Goal: Task Accomplishment & Management: Manage account settings

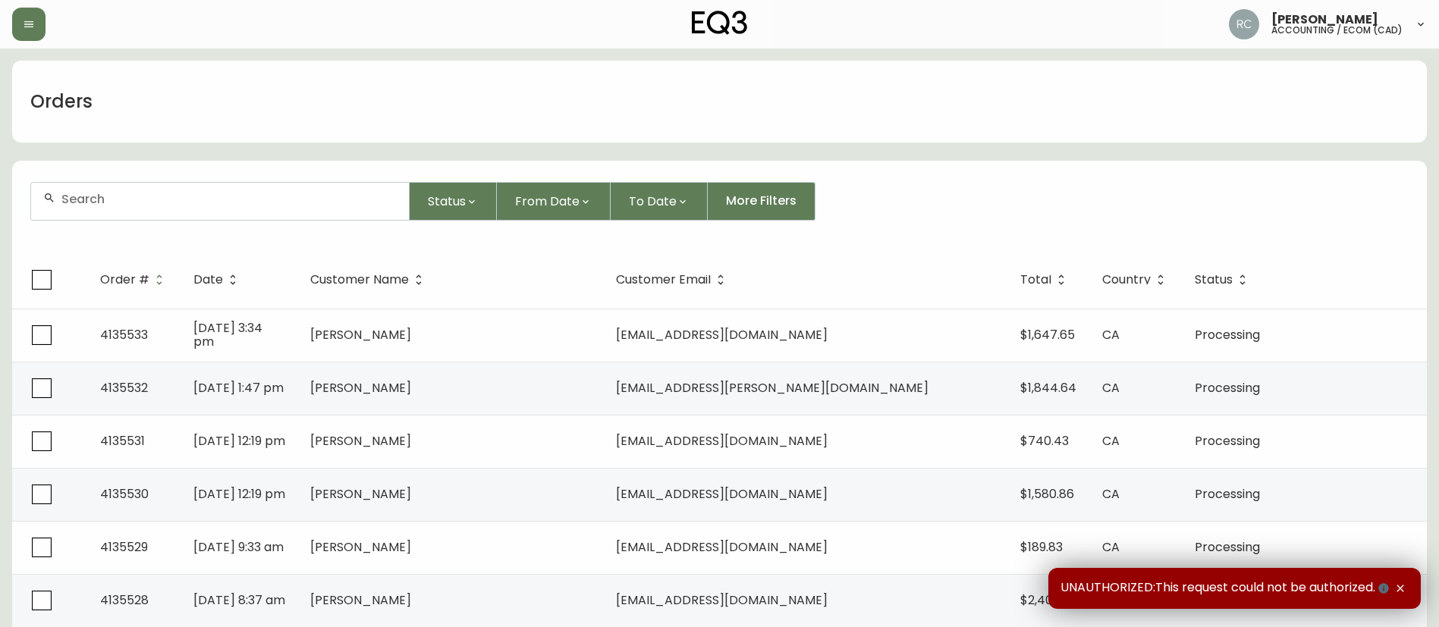
click at [295, 206] on input "text" at bounding box center [228, 199] width 335 height 14
paste input "4135354"
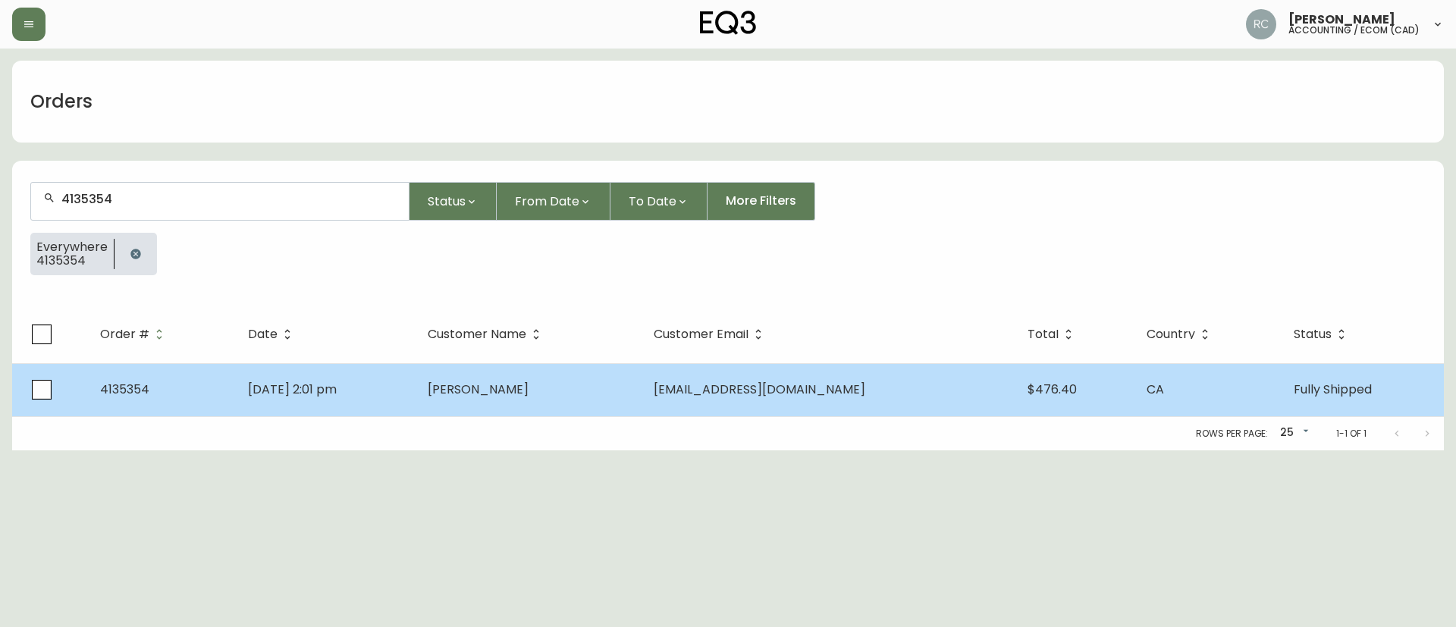
type input "4135354"
click at [504, 363] on td "[PERSON_NAME]" at bounding box center [529, 389] width 226 height 53
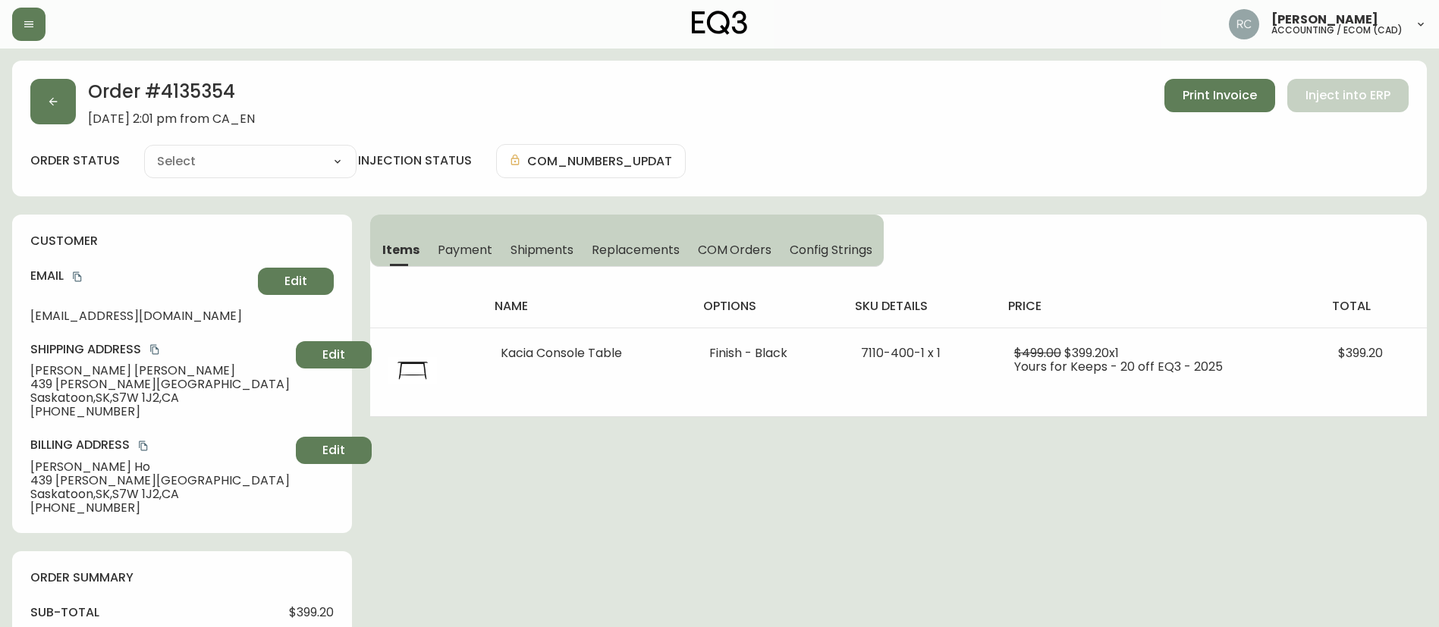
type input "Fully Shipped"
select select "FULLY_SHIPPED"
click at [469, 251] on span "Payment" at bounding box center [465, 250] width 55 height 16
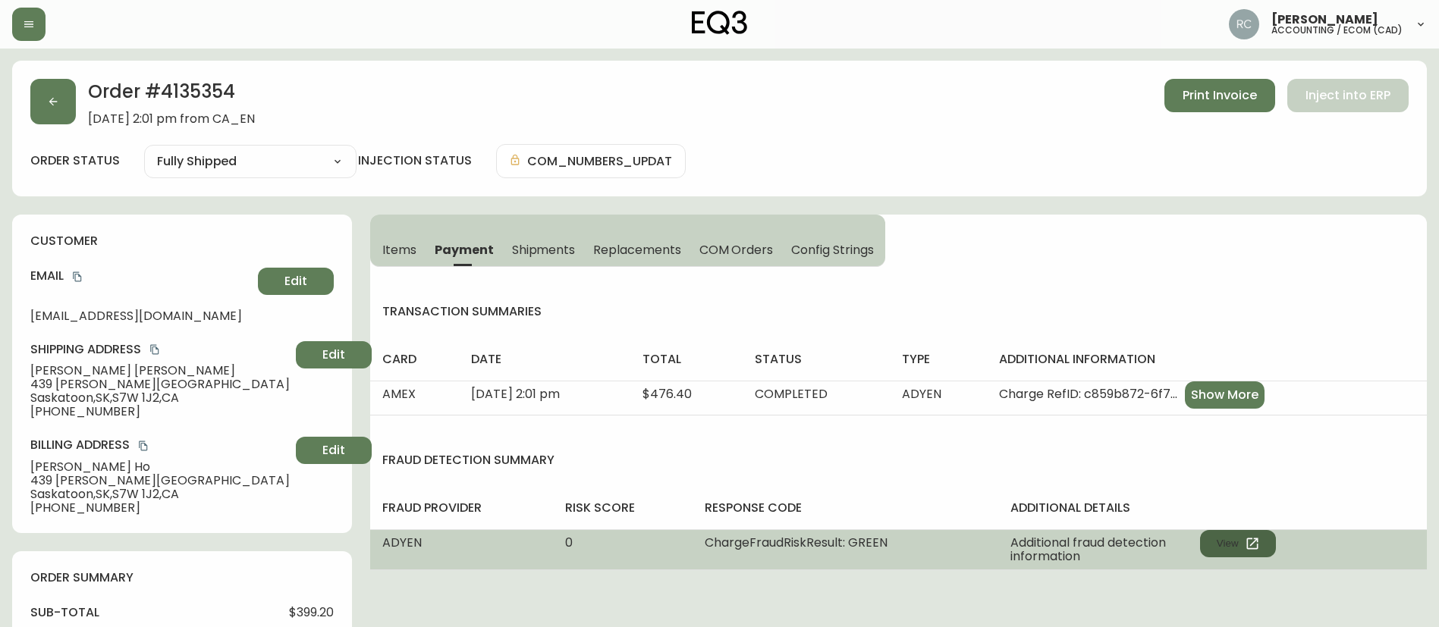
click at [1236, 548] on button "View" at bounding box center [1238, 543] width 76 height 27
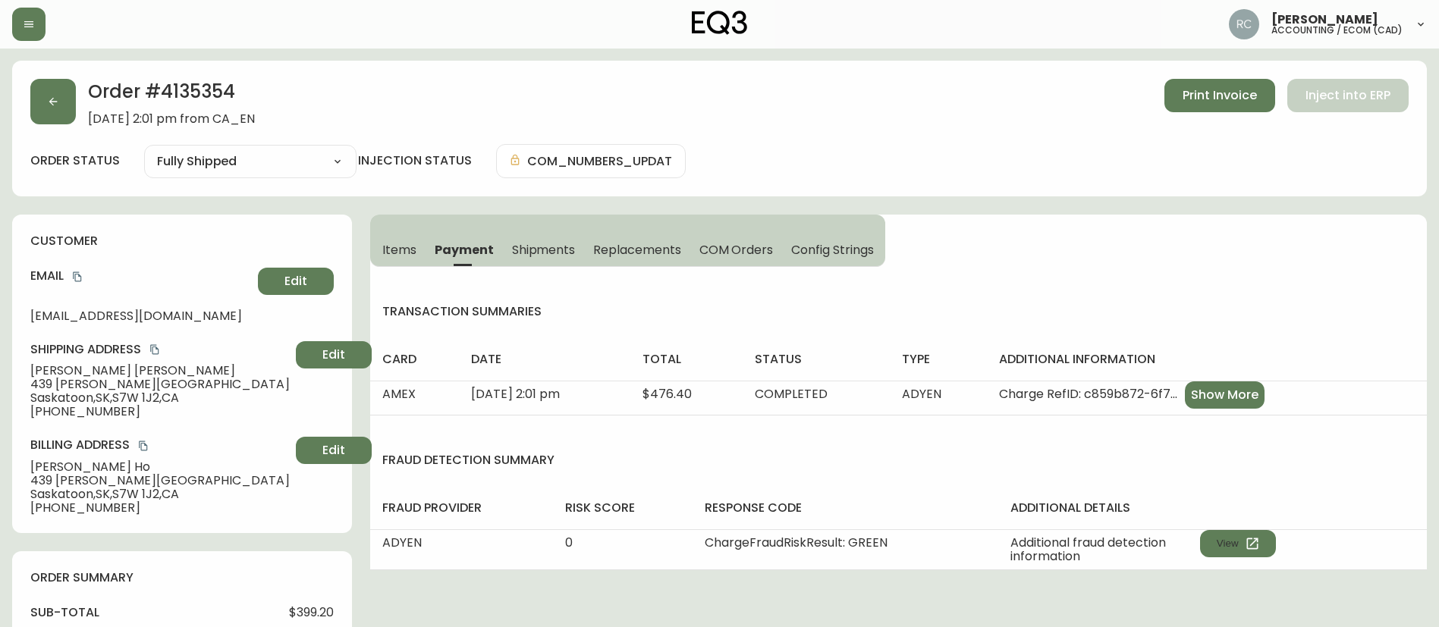
click at [406, 238] on button "Items" at bounding box center [397, 249] width 55 height 33
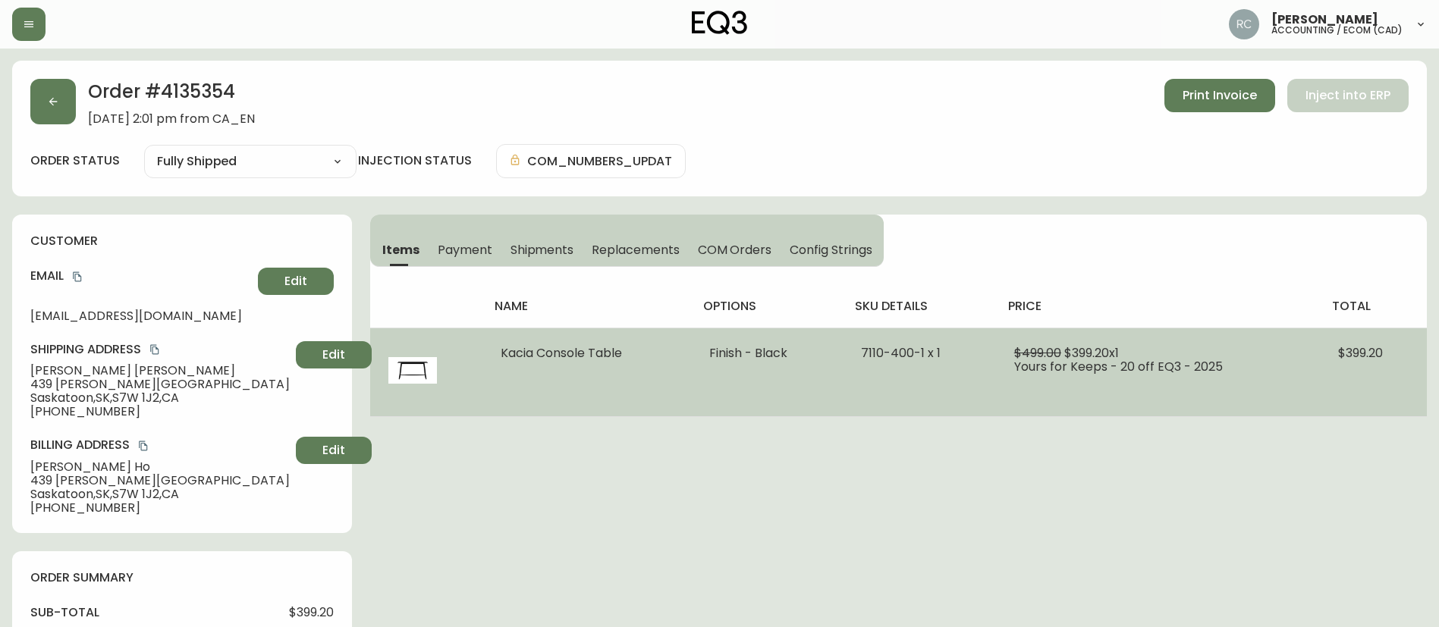
click at [900, 352] on span "7110-400-1 x 1" at bounding box center [901, 352] width 80 height 17
copy span "7110-400-1 x 1"
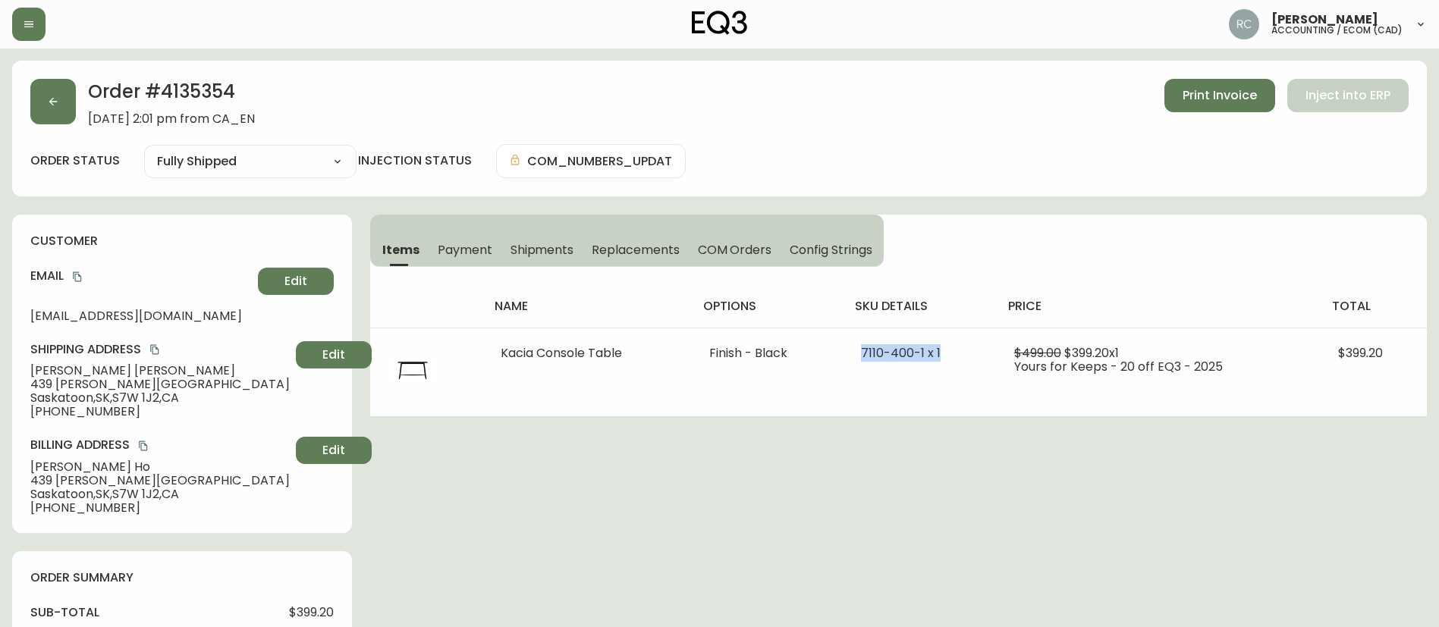
scroll to position [683, 0]
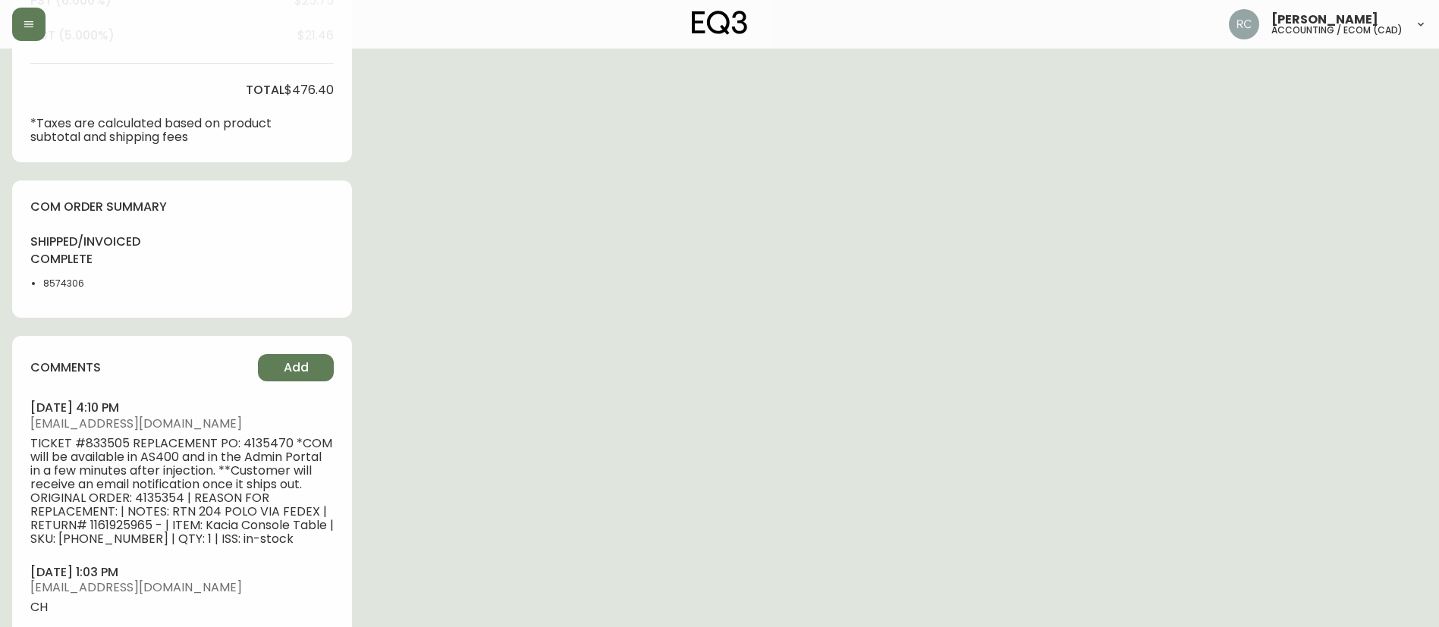
click at [318, 353] on div "comments Add september 19, 2025 at 4:10 pm otanglao@eq3.ca TICKET #833505 REPLA…" at bounding box center [182, 571] width 340 height 470
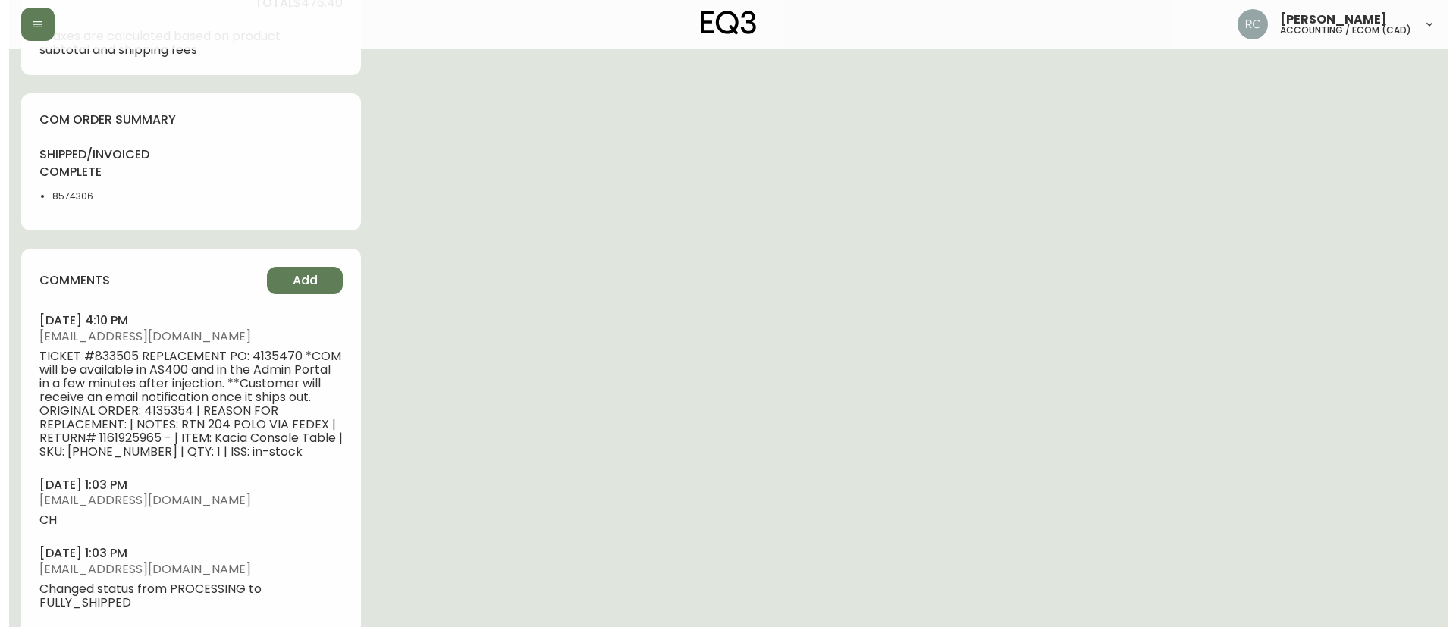
scroll to position [834, 0]
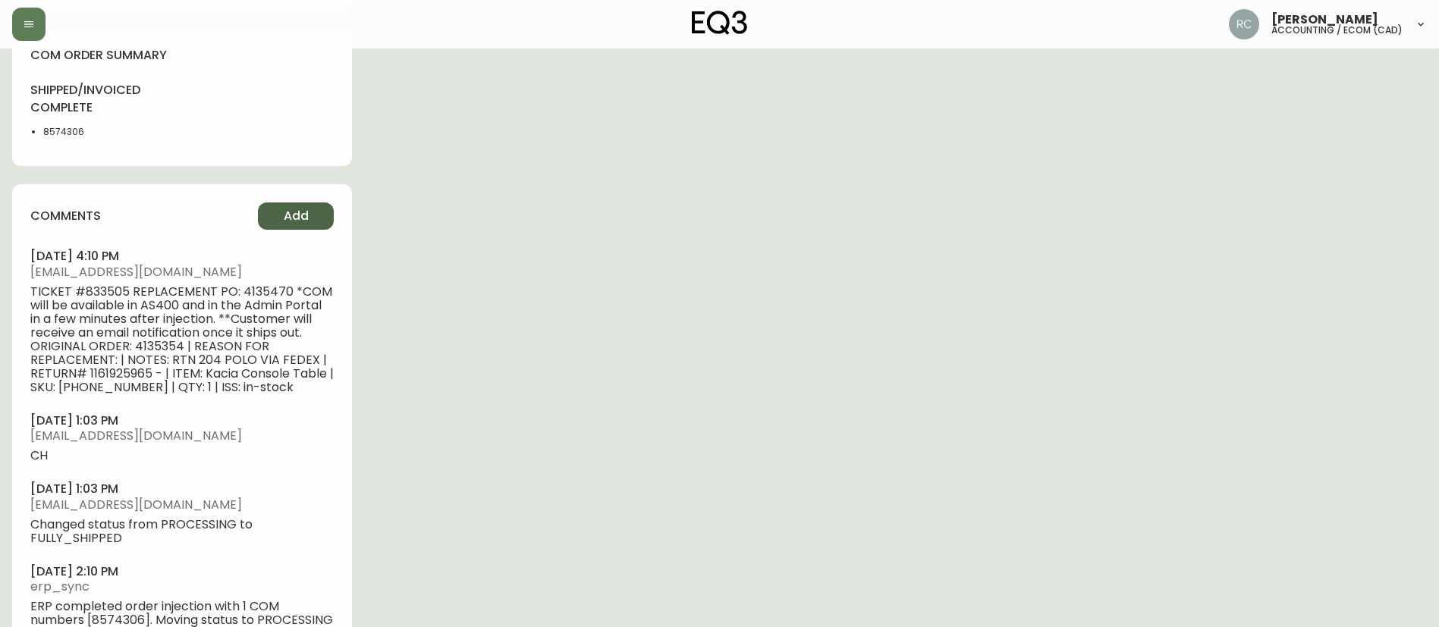
click at [300, 212] on span "Add" at bounding box center [296, 216] width 25 height 17
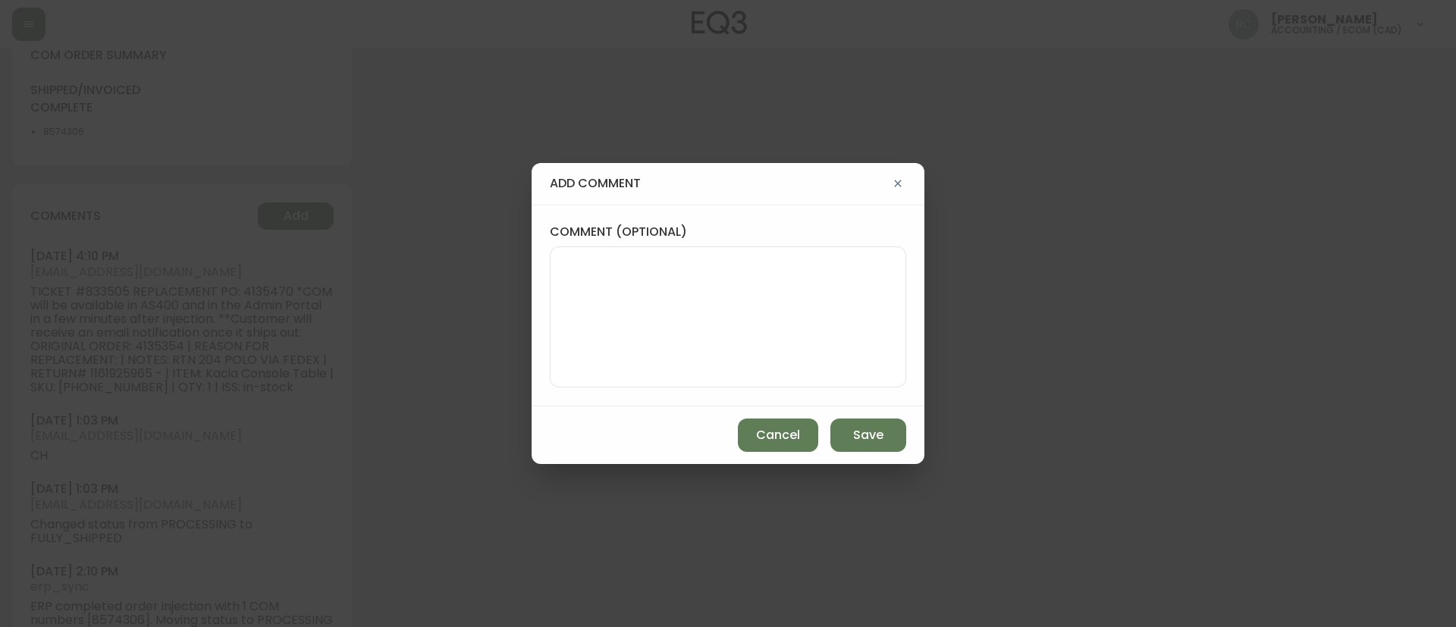
click at [791, 291] on textarea "comment (optional)" at bounding box center [728, 316] width 331 height 121
paste textarea "COMPENSATION TO KEEP AS-IS TICKET# 836925 ORD# 4135354 SKU: 7110-400-1 REASON: …"
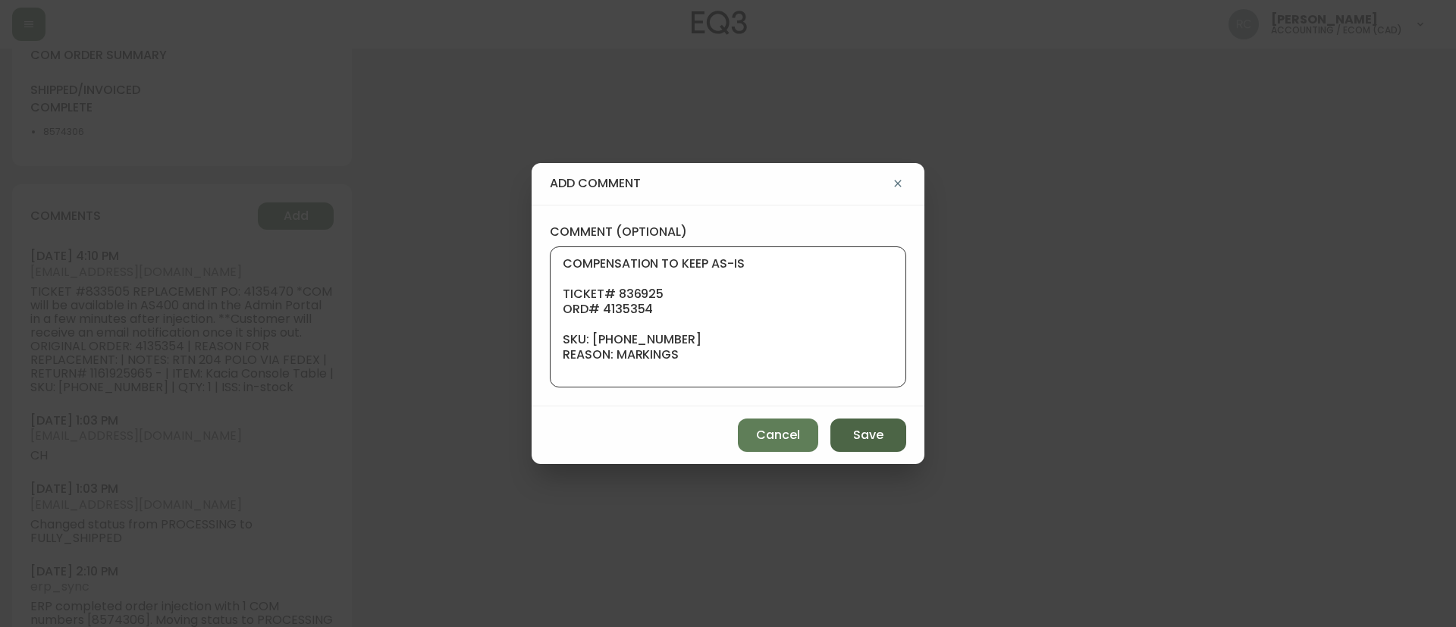
scroll to position [167, 0]
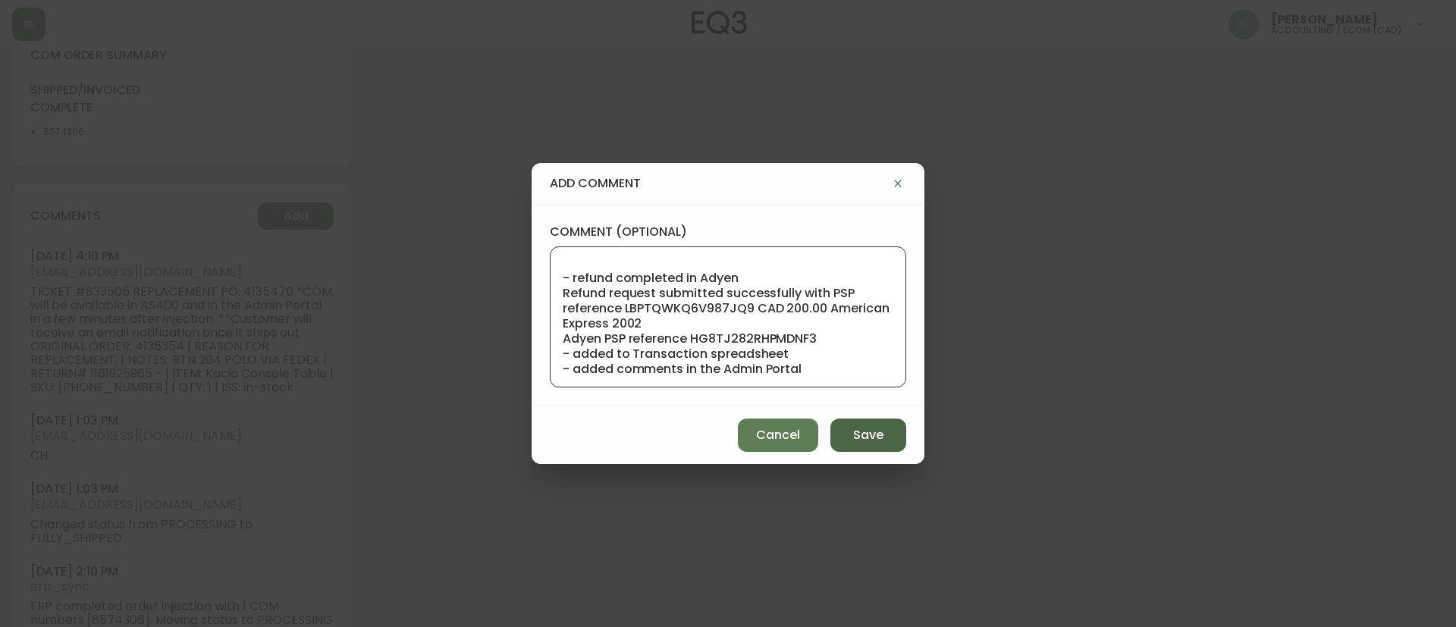
type textarea "COMPENSATION TO KEEP AS-IS TICKET# 836925 ORD# 4135354 SKU: 7110-400-1 REASON: …"
click at [862, 438] on span "Save" at bounding box center [868, 435] width 30 height 17
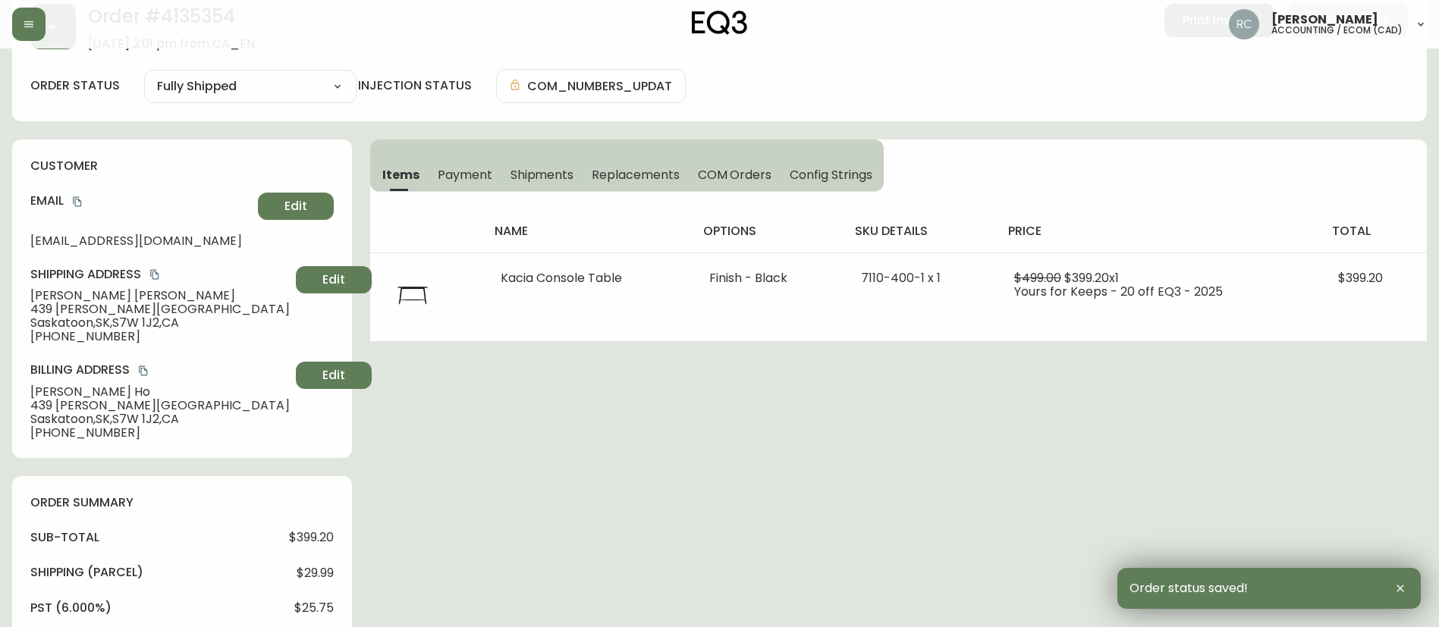
scroll to position [0, 0]
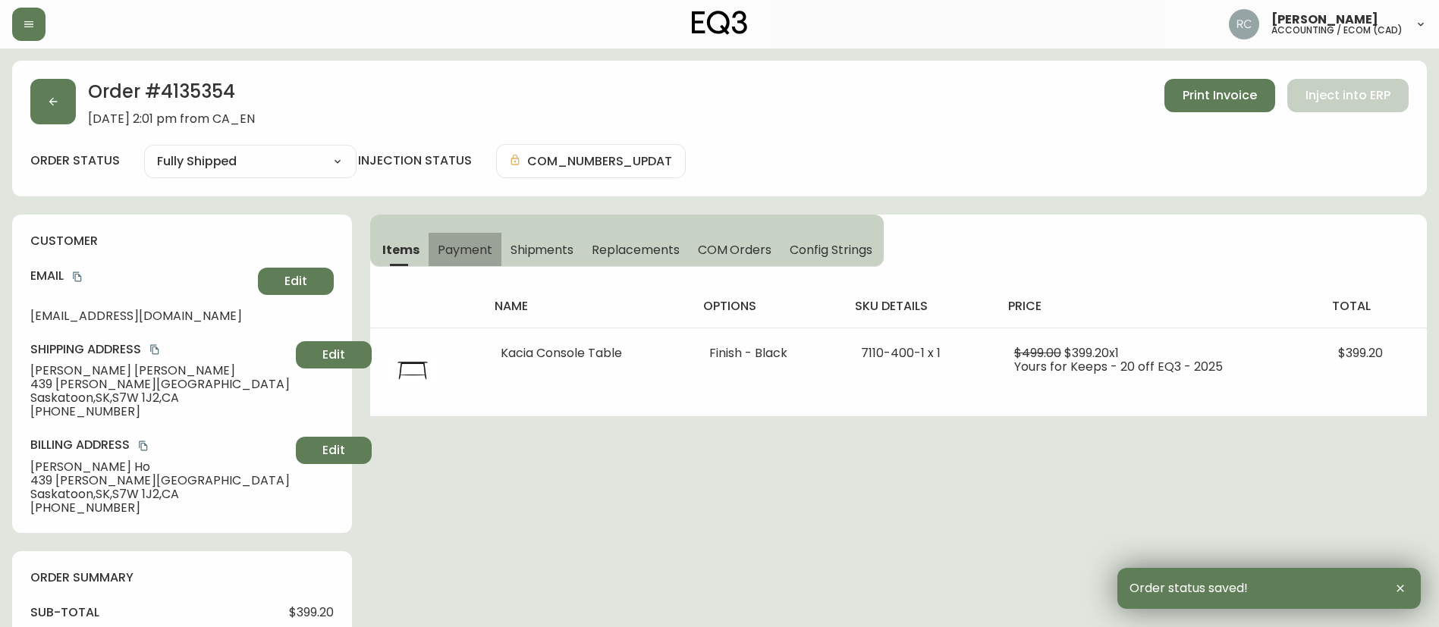
click at [453, 253] on span "Payment" at bounding box center [465, 250] width 55 height 16
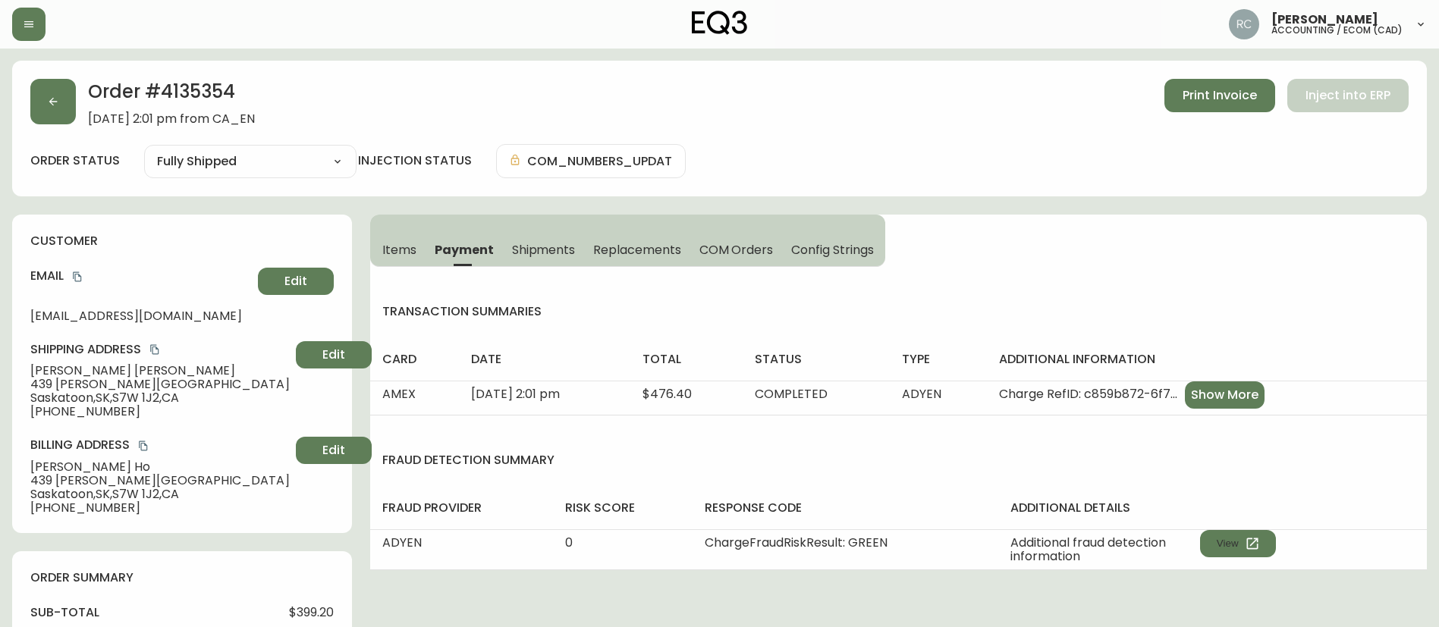
click at [641, 242] on span "Replacements" at bounding box center [636, 250] width 87 height 16
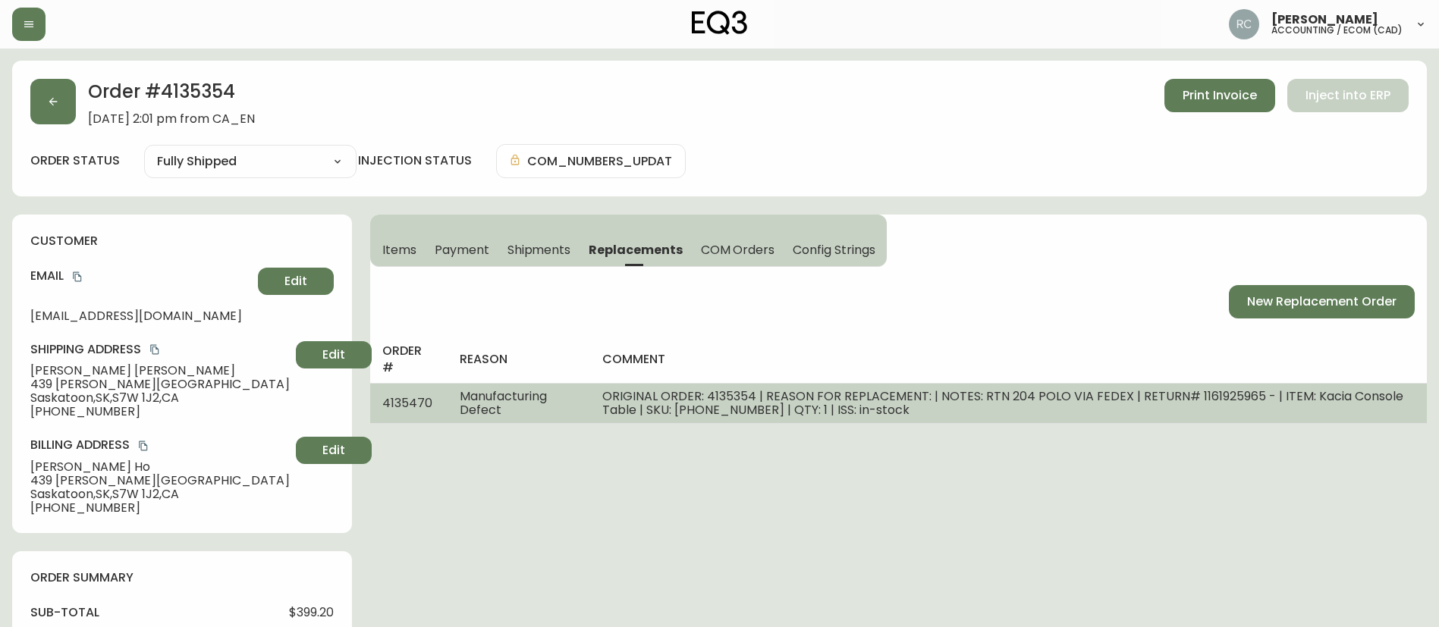
click at [1259, 410] on td "ORIGINAL ORDER: 4135354 | REASON FOR REPLACEMENT: | NOTES: RTN 204 POLO VIA FED…" at bounding box center [1008, 403] width 837 height 40
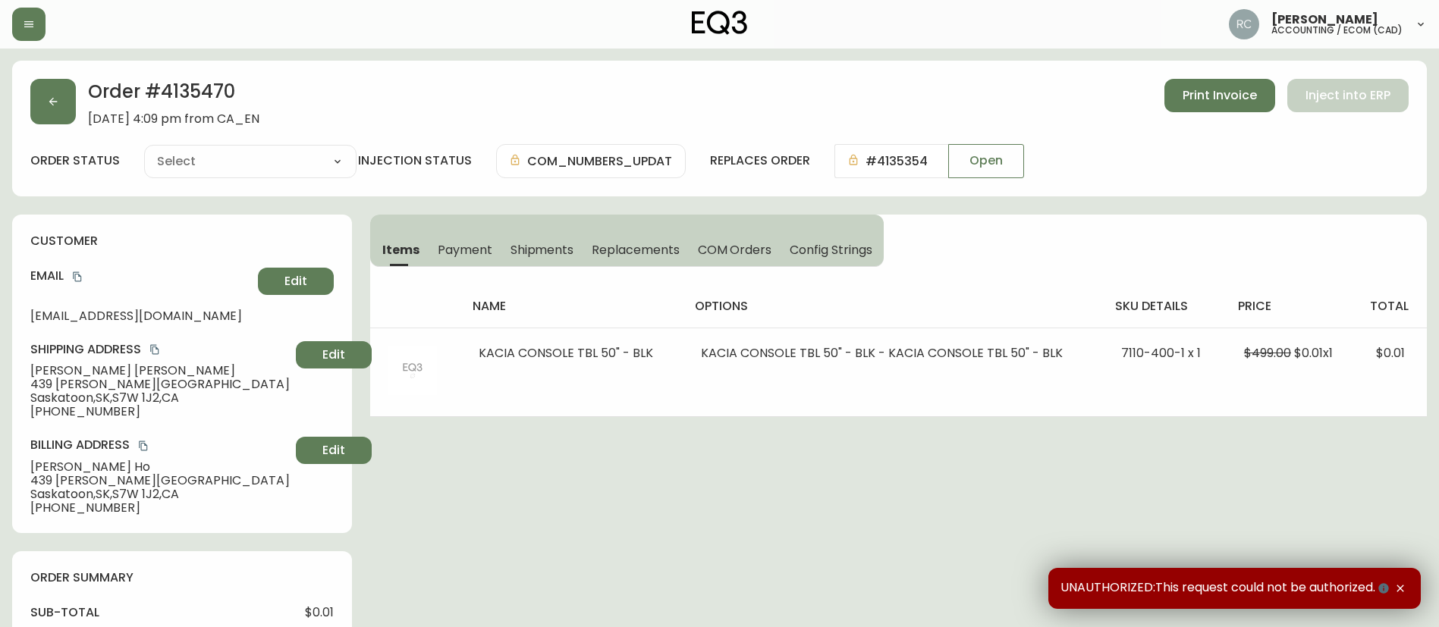
type input "Fully Shipped"
select select "FULLY_SHIPPED"
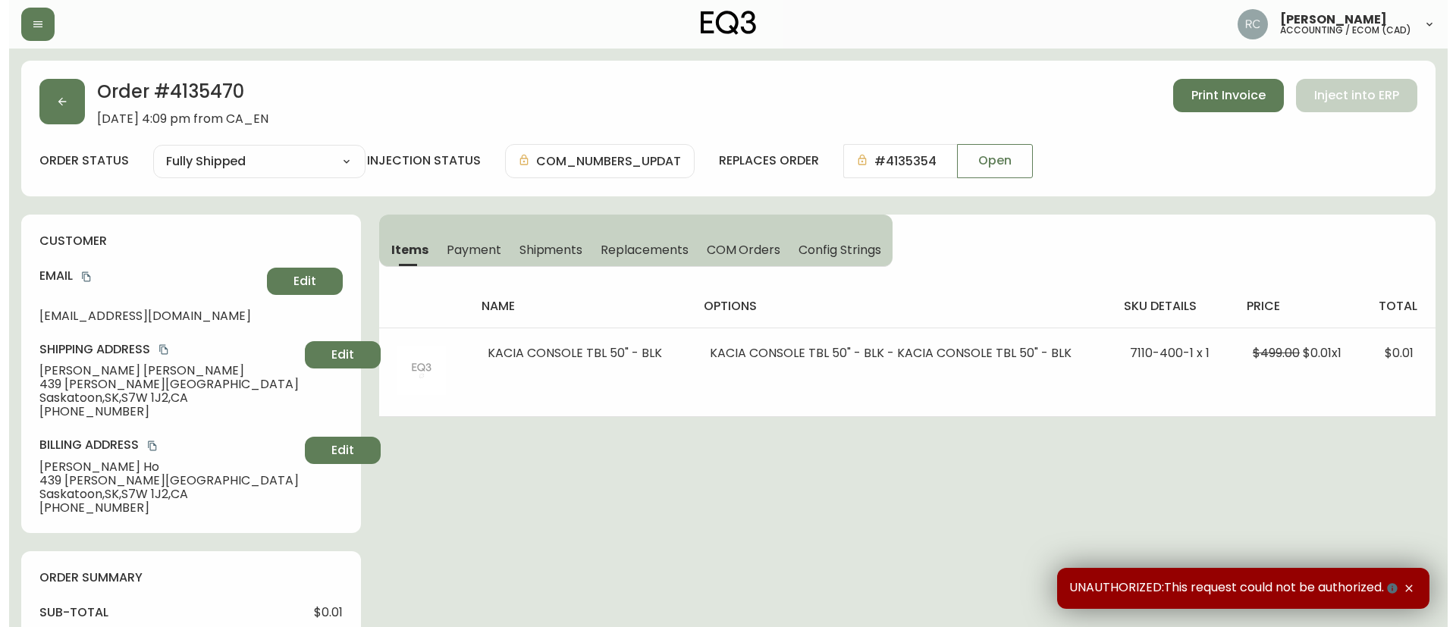
scroll to position [755, 0]
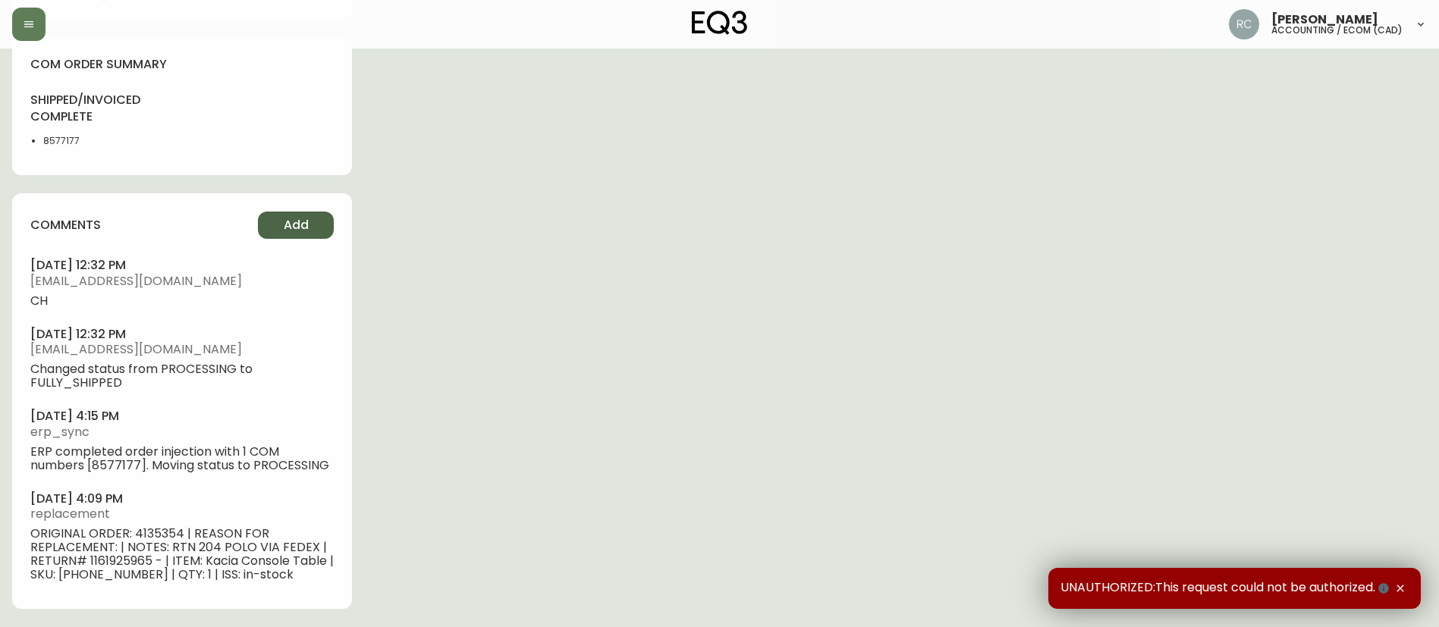
click at [284, 222] on span "Add" at bounding box center [296, 225] width 25 height 17
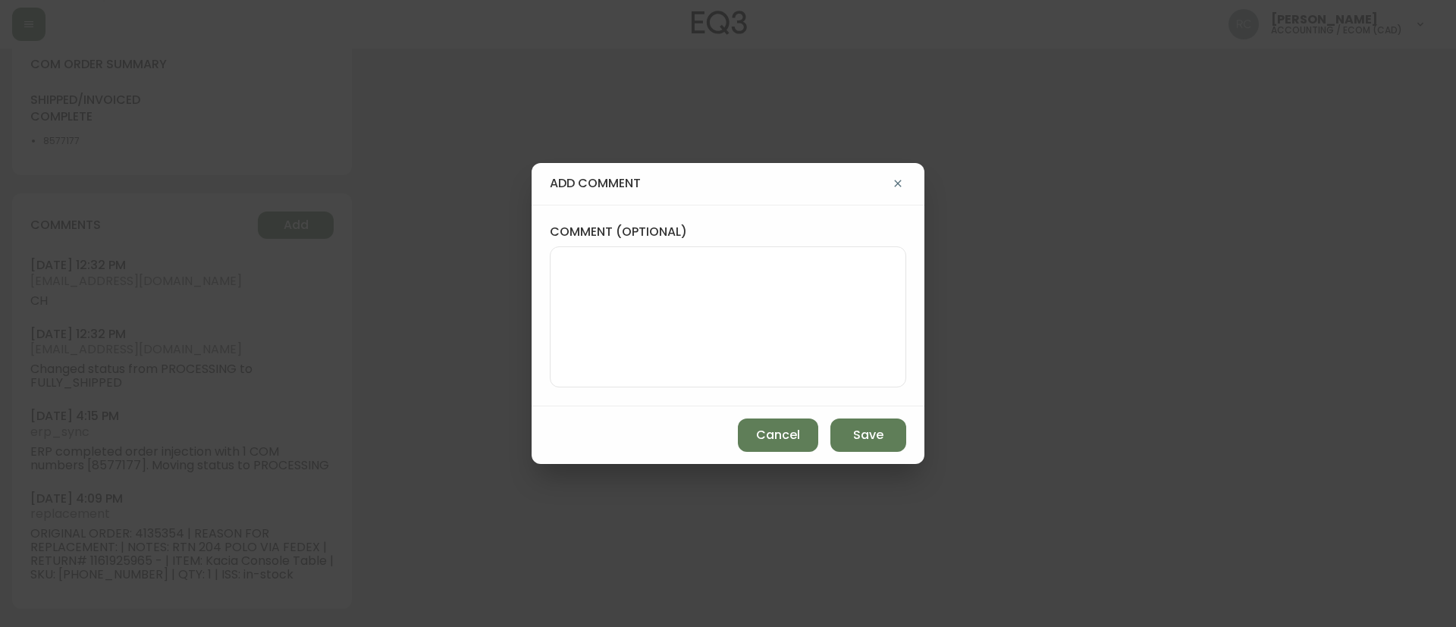
click at [689, 327] on textarea "comment (optional)" at bounding box center [728, 316] width 331 height 121
paste textarea "COMPENSATION TO KEEP AS-IS TICKET# 836925 ORD# 4135354 SKU: [PHONE_NUMBER] REAS…"
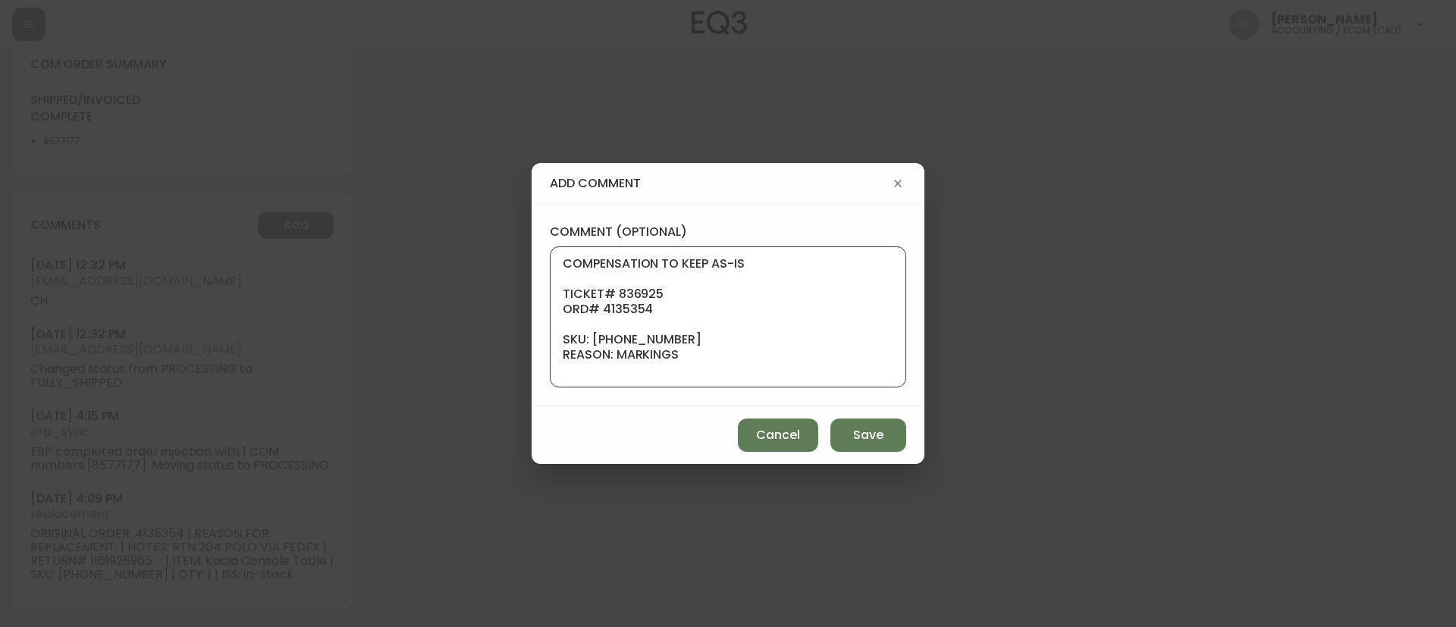
scroll to position [167, 0]
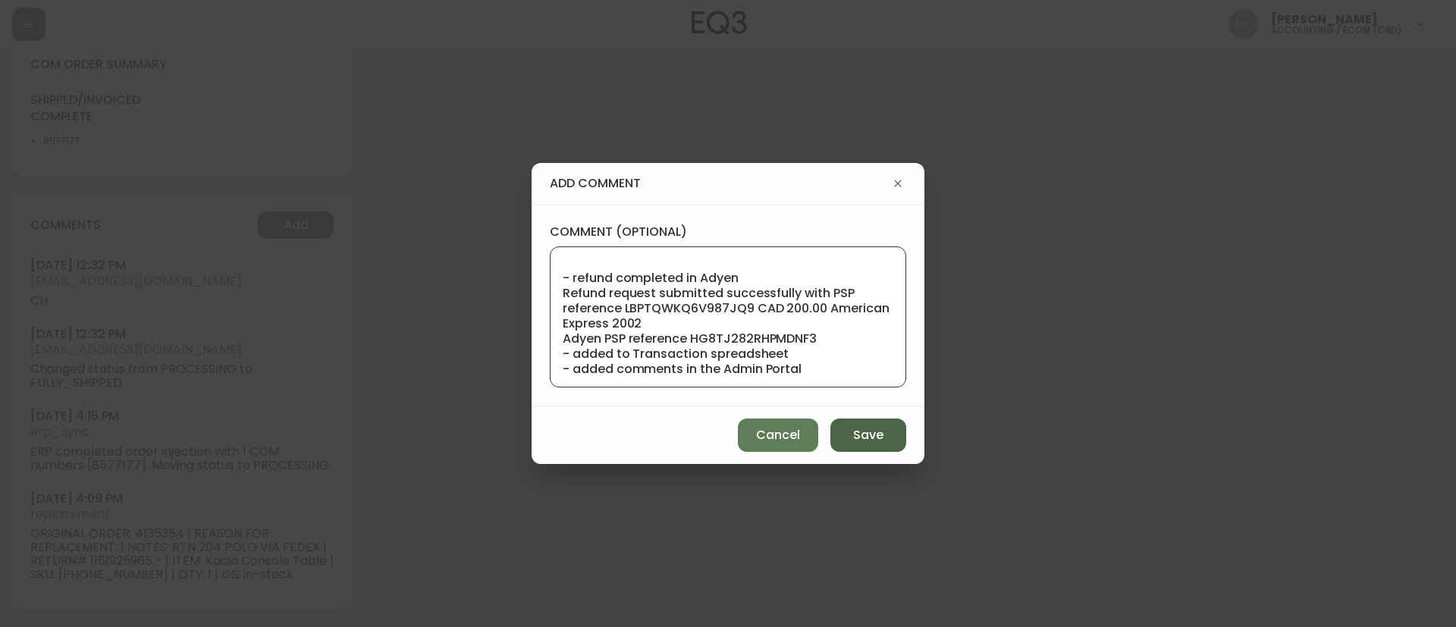
type textarea "COMPENSATION TO KEEP AS-IS TICKET# 836925 ORD# 4135354 SKU: [PHONE_NUMBER] REAS…"
click at [874, 437] on span "Save" at bounding box center [868, 435] width 30 height 17
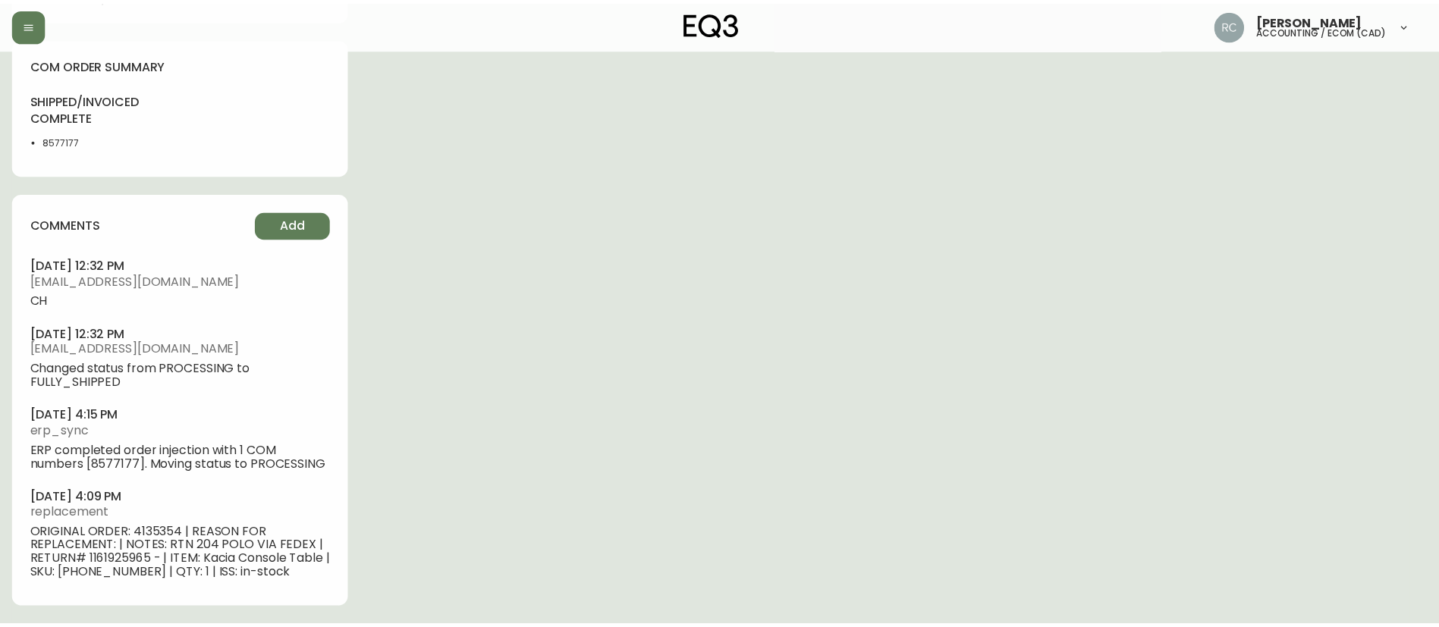
scroll to position [0, 0]
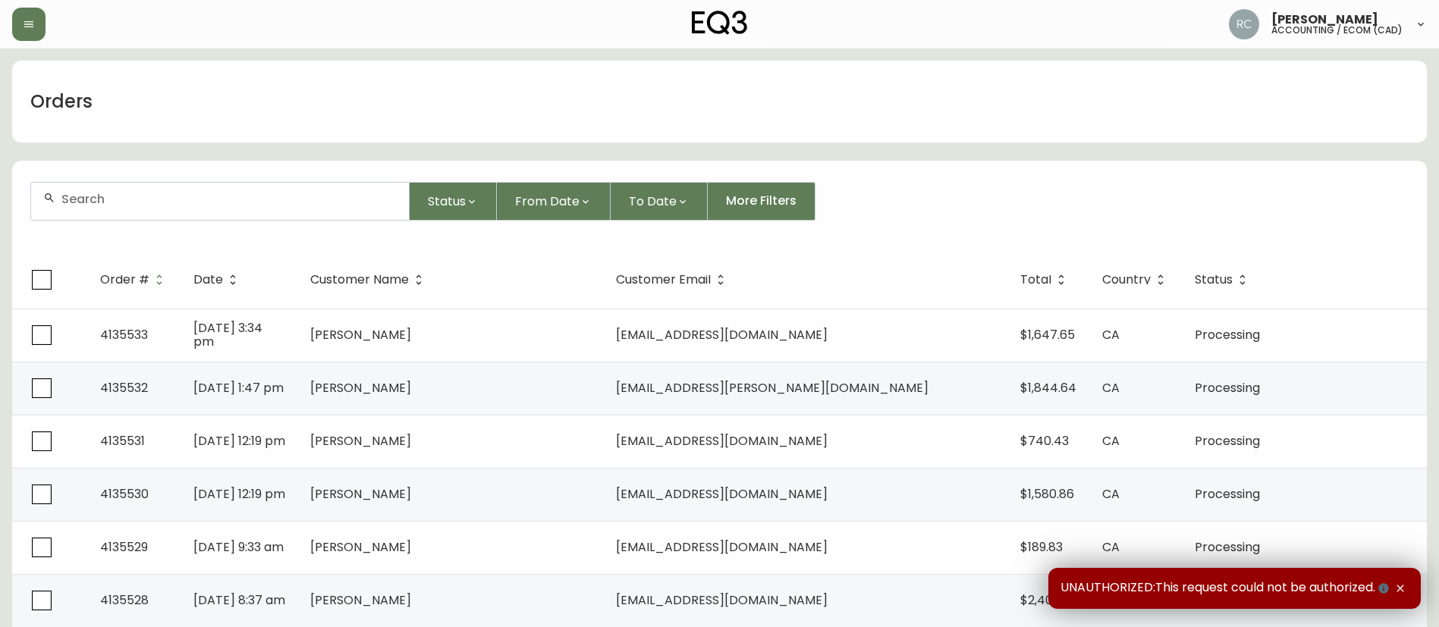
click at [264, 190] on div at bounding box center [220, 201] width 378 height 37
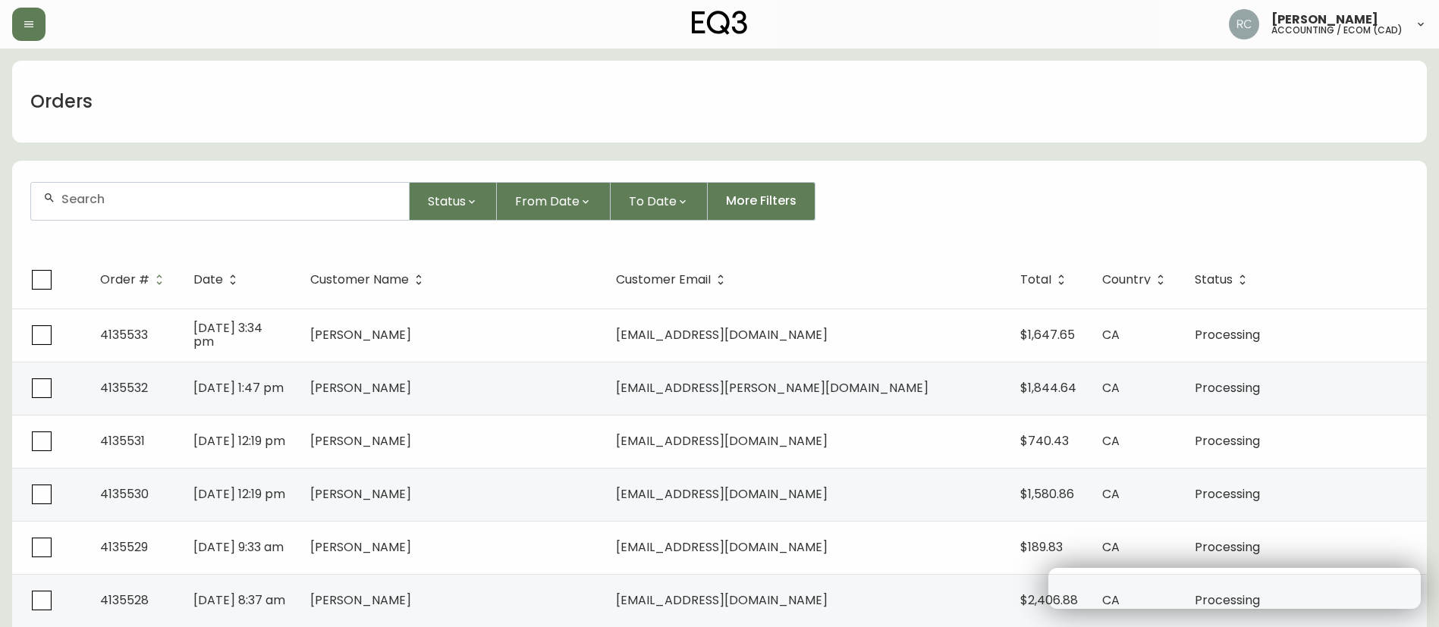
paste input "4135462"
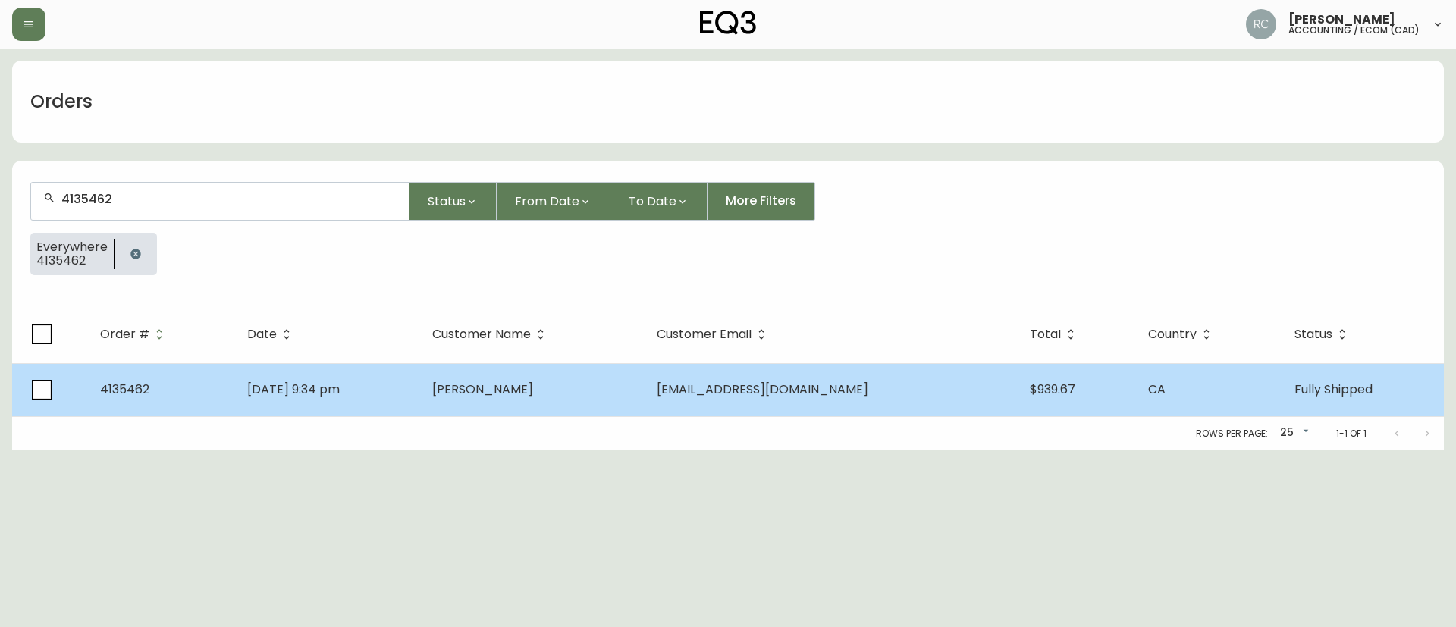
type input "4135462"
click at [419, 393] on td "Sep 18 2025, 9:34 pm" at bounding box center [327, 389] width 184 height 53
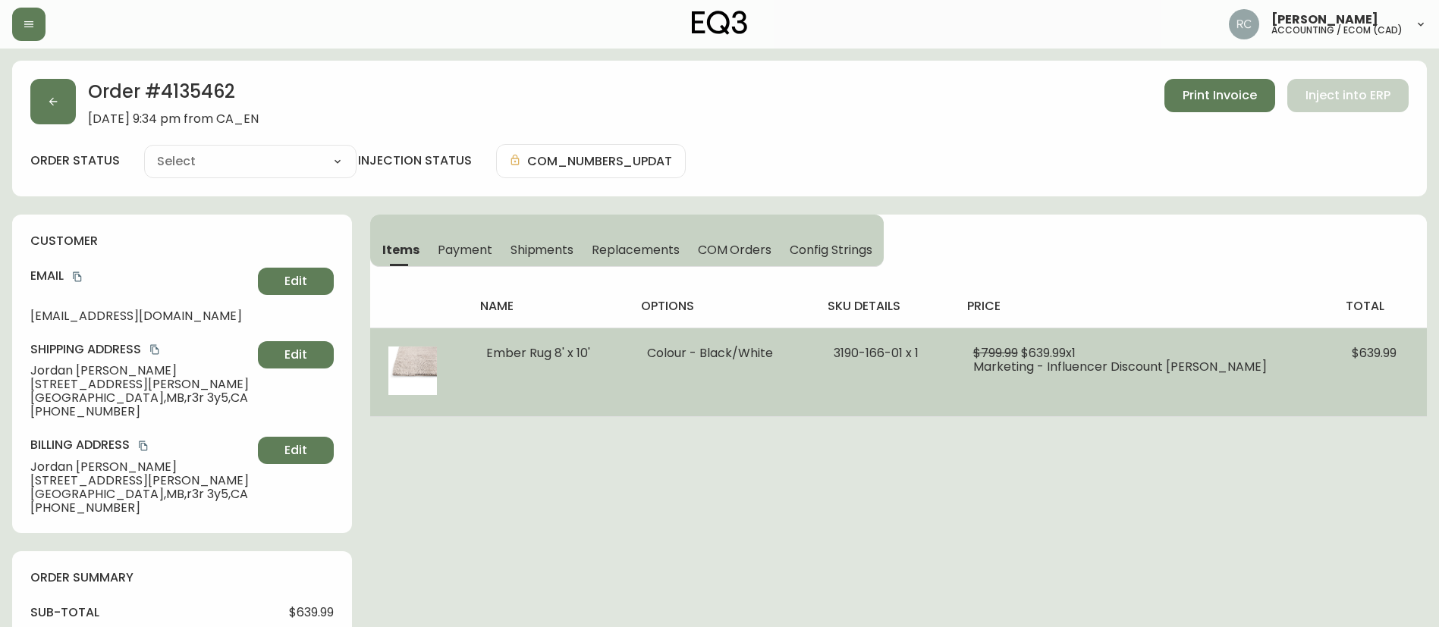
type input "Fully Shipped"
select select "FULLY_SHIPPED"
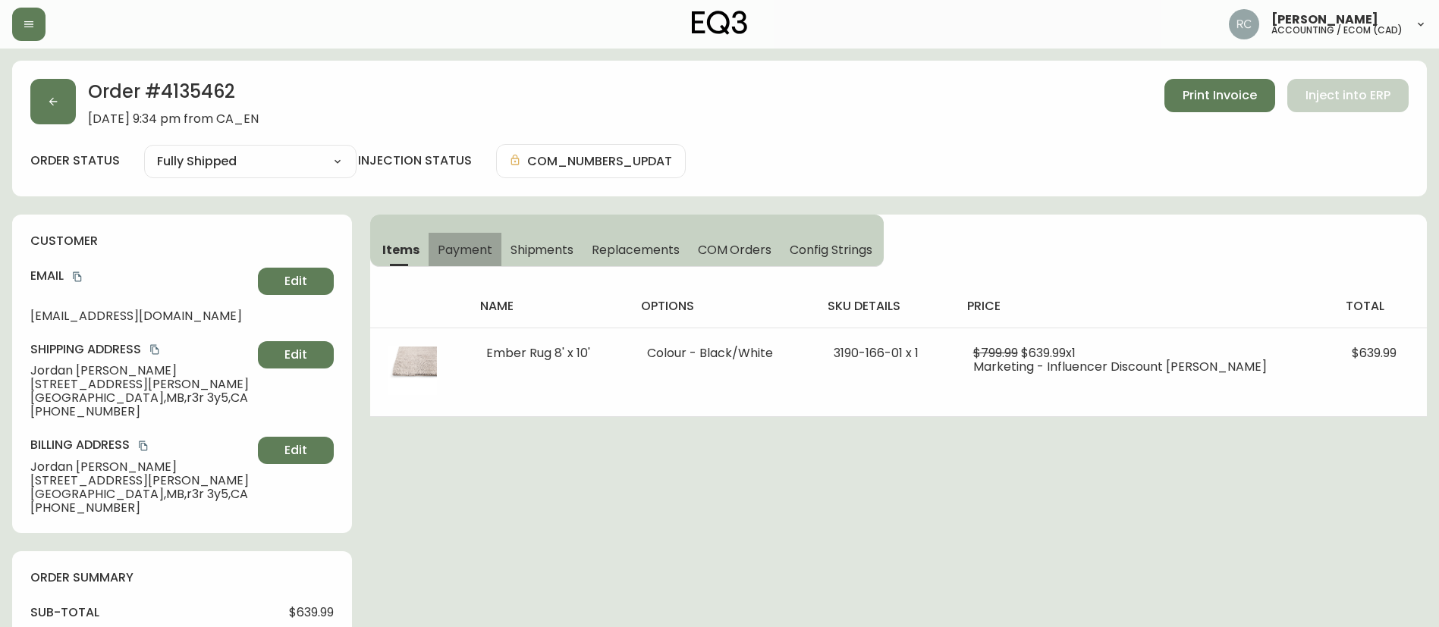
drag, startPoint x: 464, startPoint y: 244, endPoint x: 749, endPoint y: 302, distance: 290.9
click at [464, 245] on span "Payment" at bounding box center [465, 250] width 55 height 16
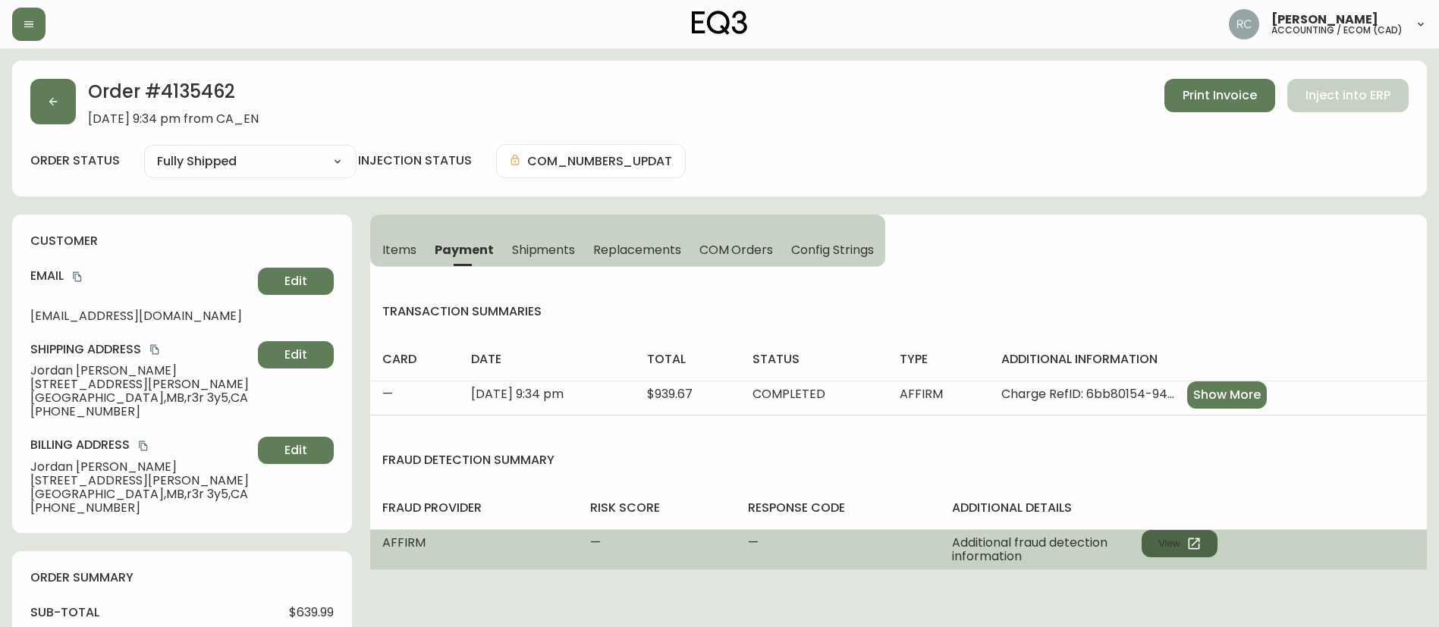
click at [1187, 538] on icon "button" at bounding box center [1193, 543] width 15 height 15
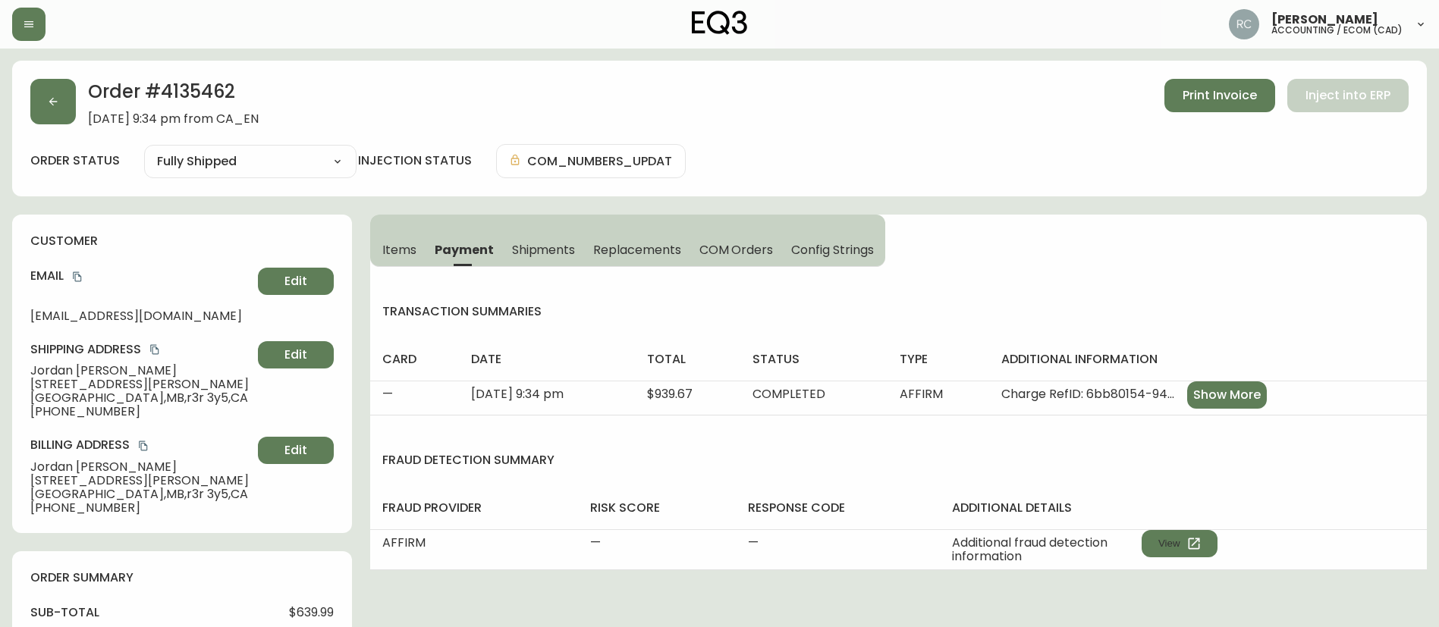
scroll to position [76, 0]
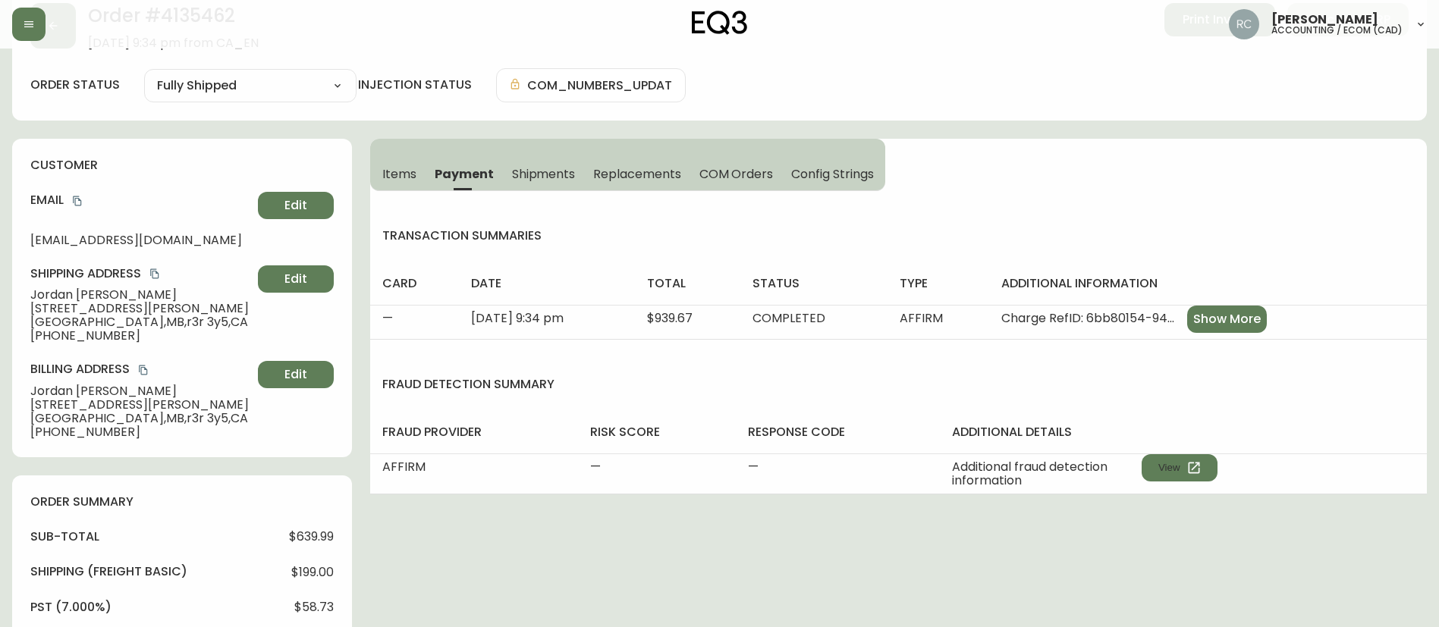
click at [307, 574] on span "$199.00" at bounding box center [312, 573] width 42 height 14
copy span "199.00"
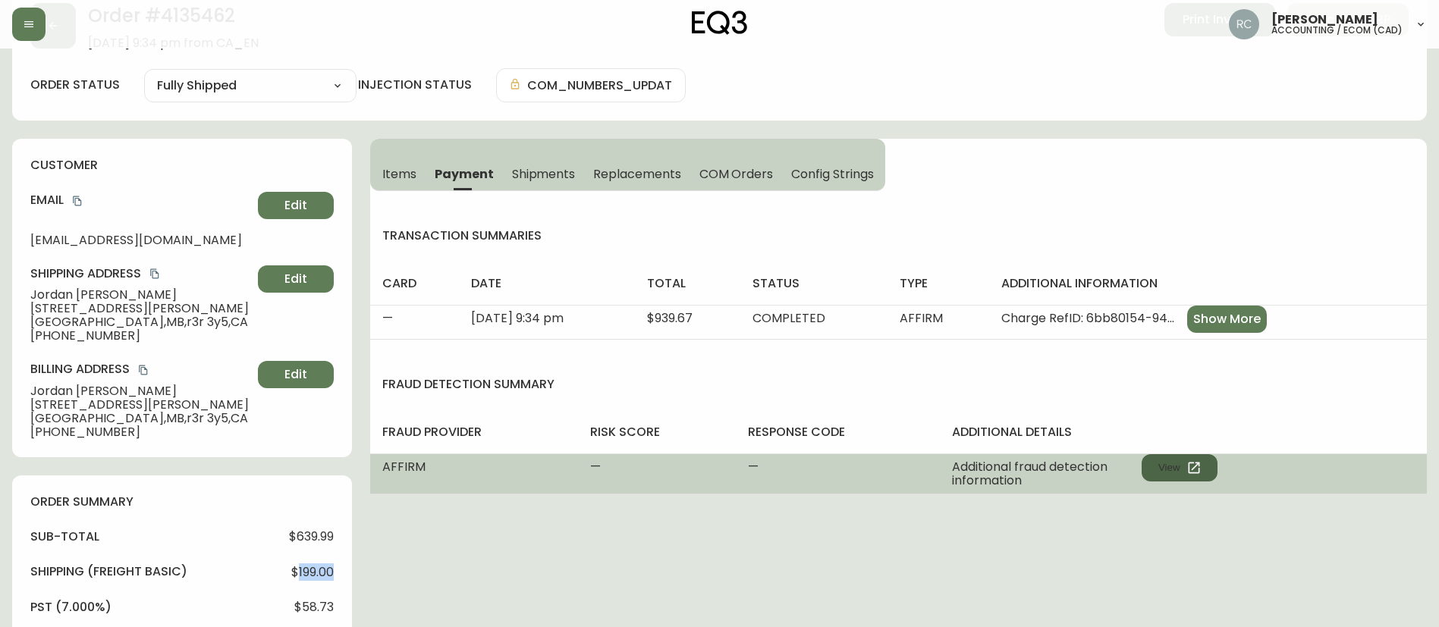
click at [1198, 475] on icon "button" at bounding box center [1193, 467] width 15 height 15
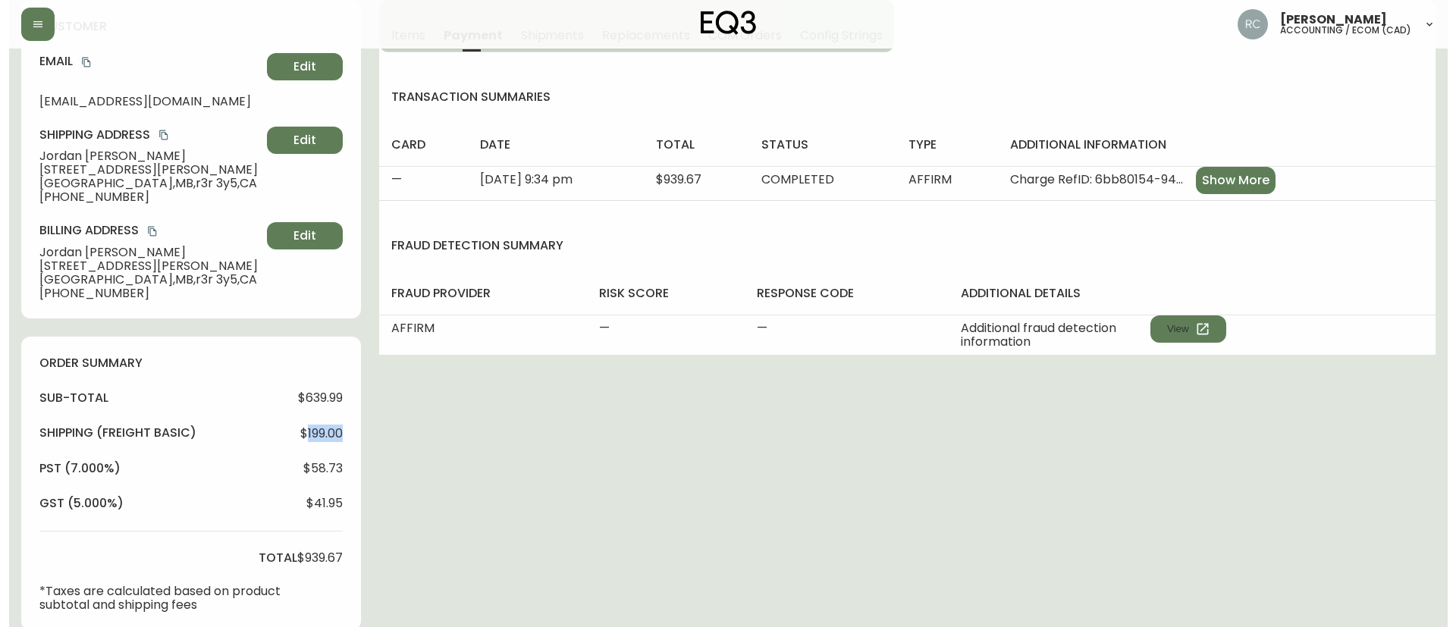
scroll to position [661, 0]
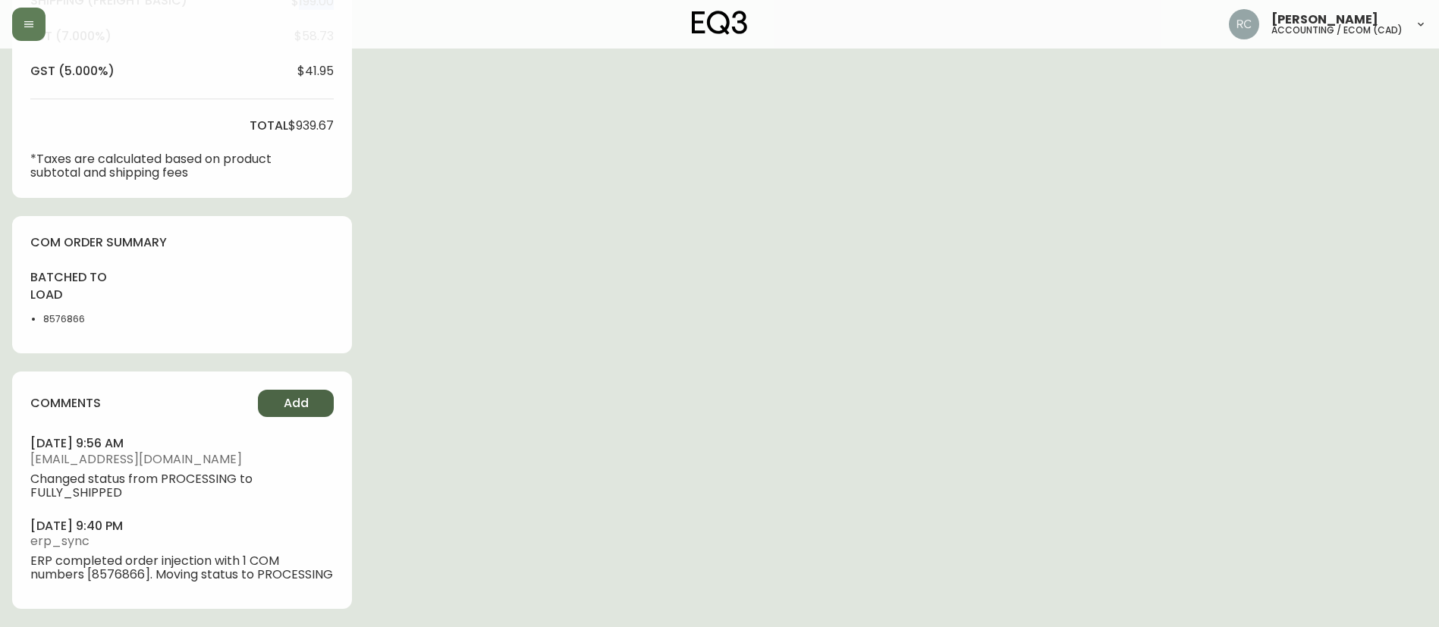
click at [304, 390] on button "Add" at bounding box center [296, 403] width 76 height 27
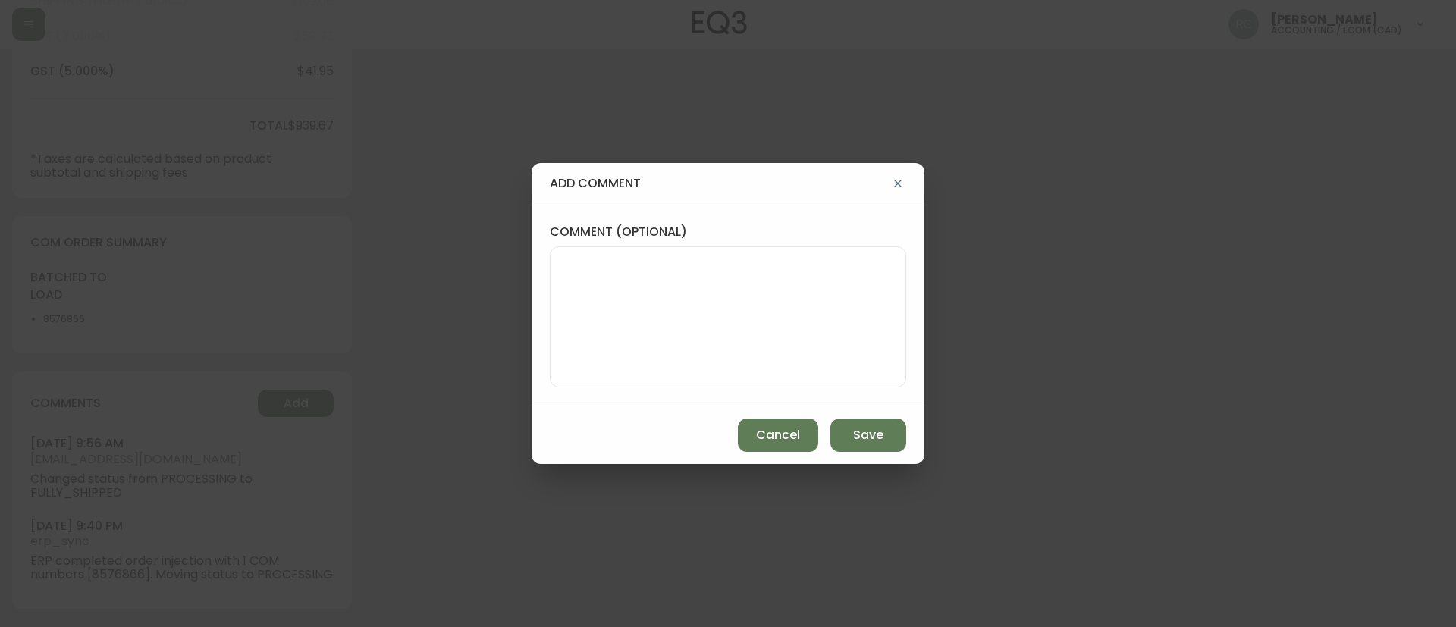
click at [614, 300] on textarea "comment (optional)" at bounding box center [728, 316] width 331 height 121
paste textarea "SF REFUND, PICKED UP INSTEAD TICKET# 835641 ORD# 4135462 SUBTOTAL: $199.00 TOTA…"
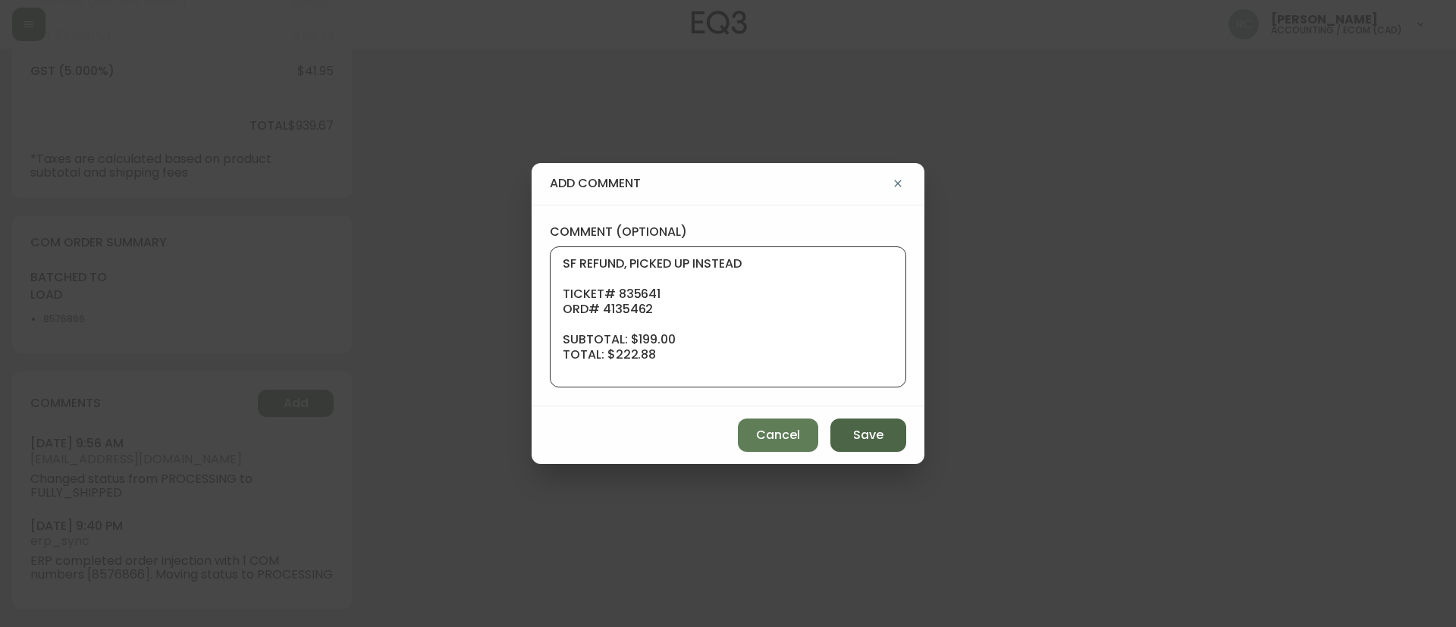
scroll to position [106, 0]
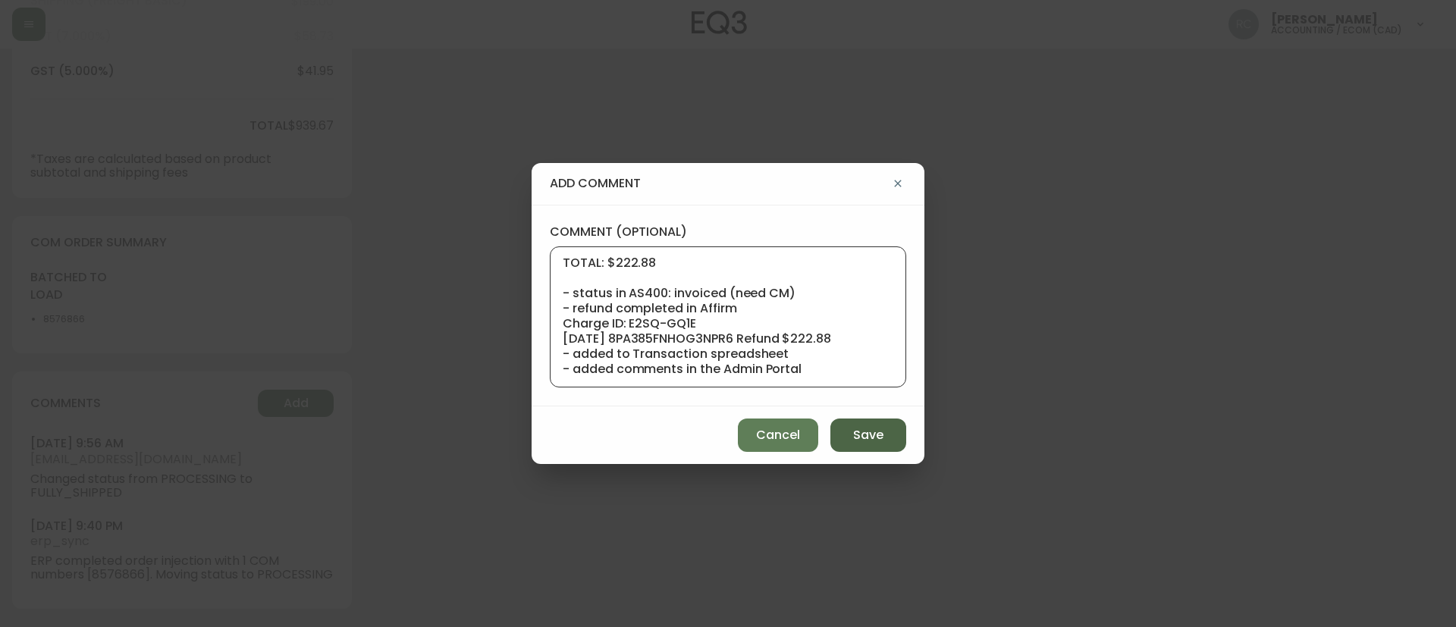
type textarea "SF REFUND, PICKED UP INSTEAD TICKET# 835641 ORD# 4135462 SUBTOTAL: $199.00 TOTA…"
click at [870, 432] on span "Save" at bounding box center [868, 435] width 30 height 17
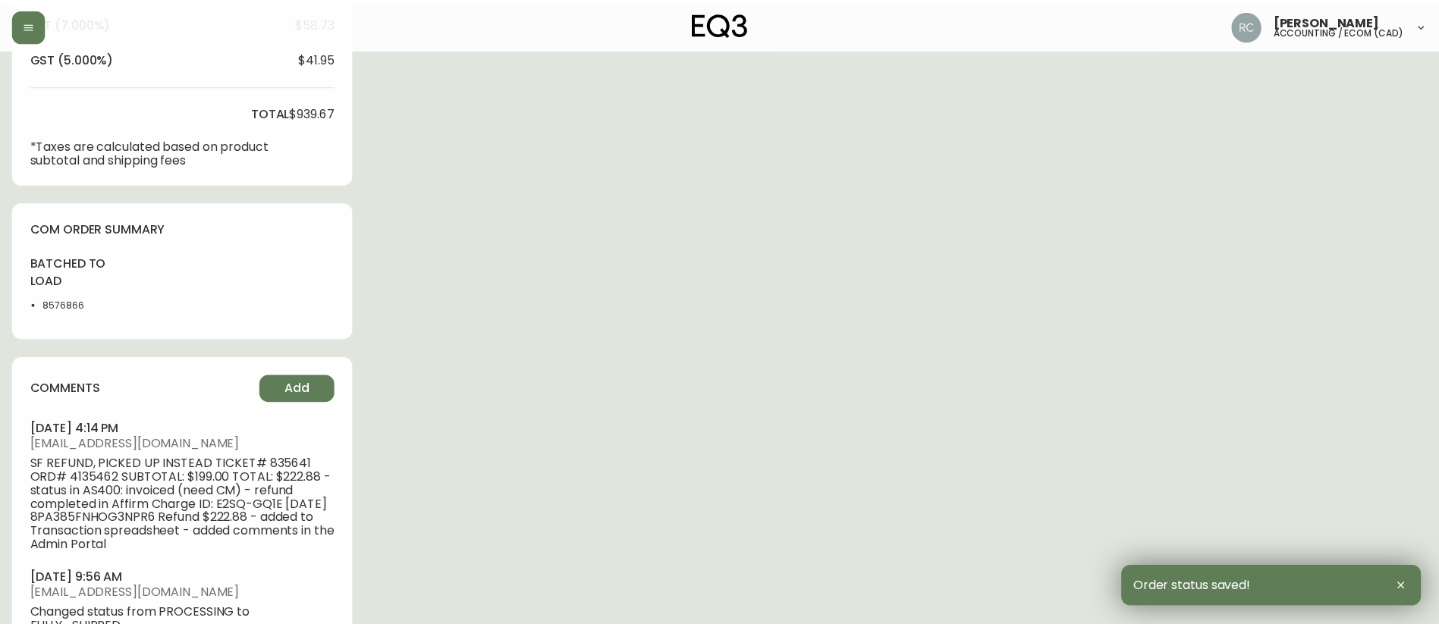
scroll to position [647, 0]
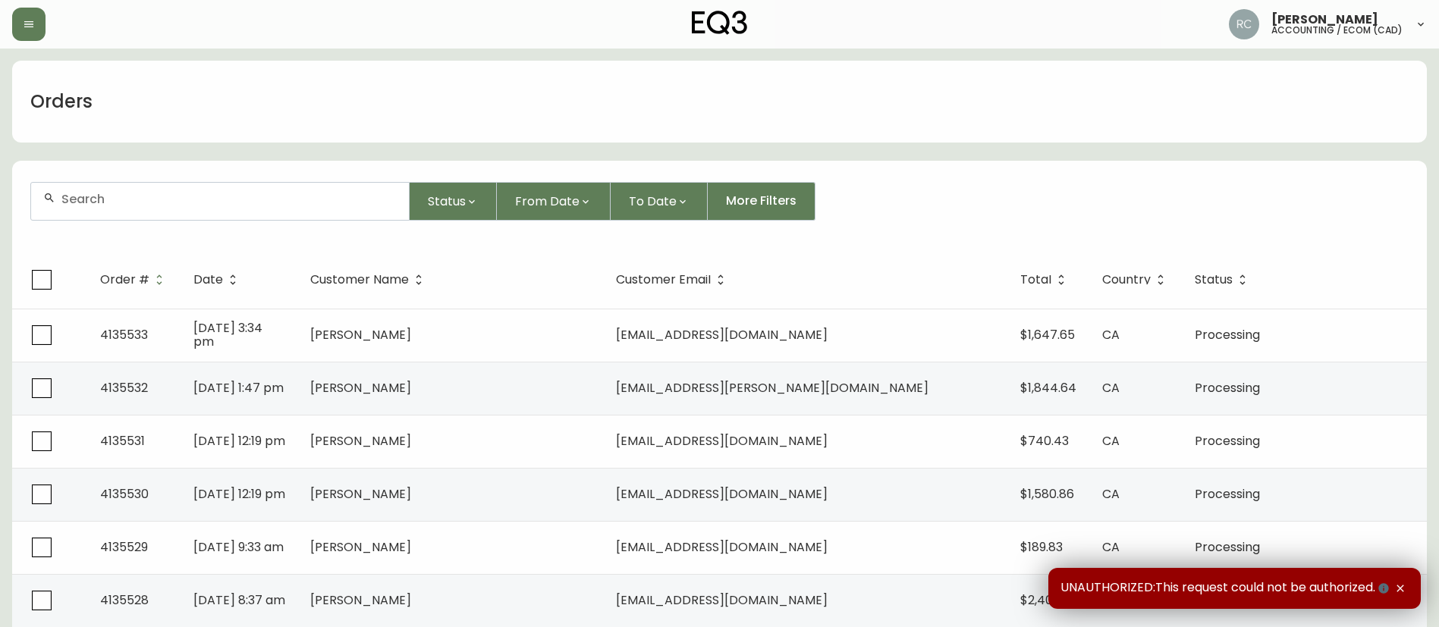
click at [288, 209] on div at bounding box center [220, 201] width 378 height 37
paste input "4135170"
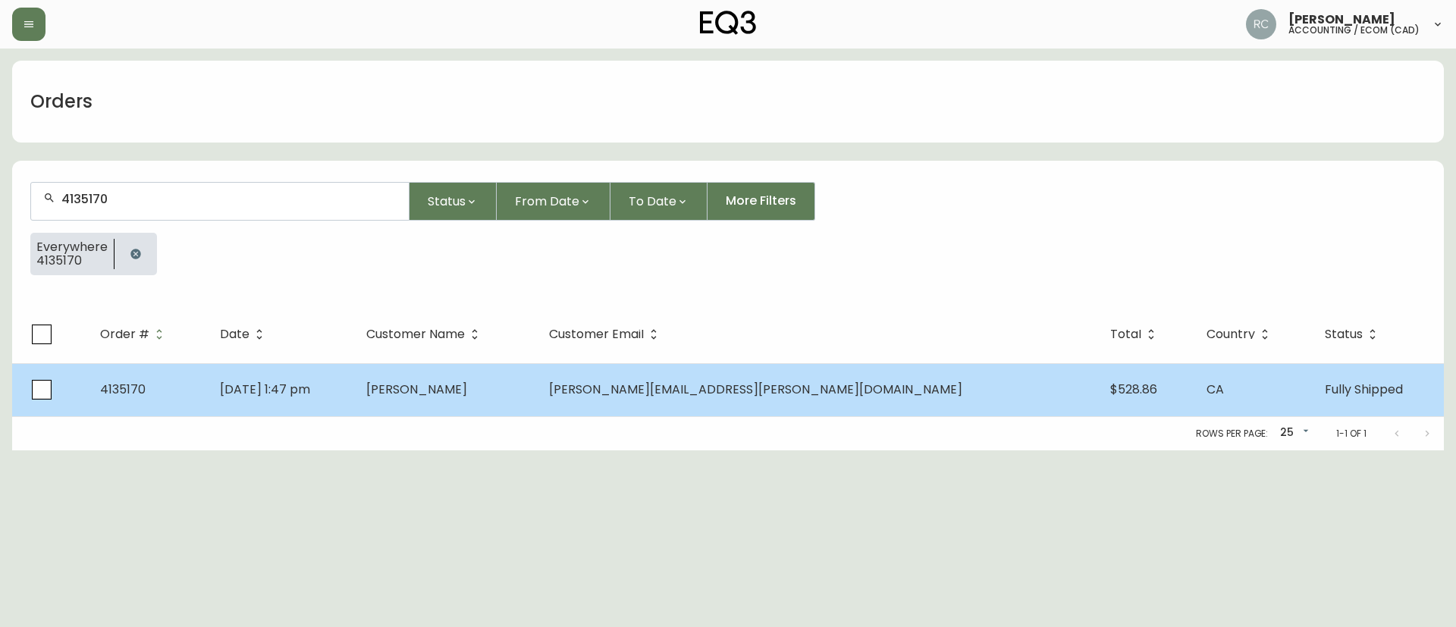
type input "4135170"
click at [537, 373] on td "[PERSON_NAME]" at bounding box center [445, 389] width 183 height 53
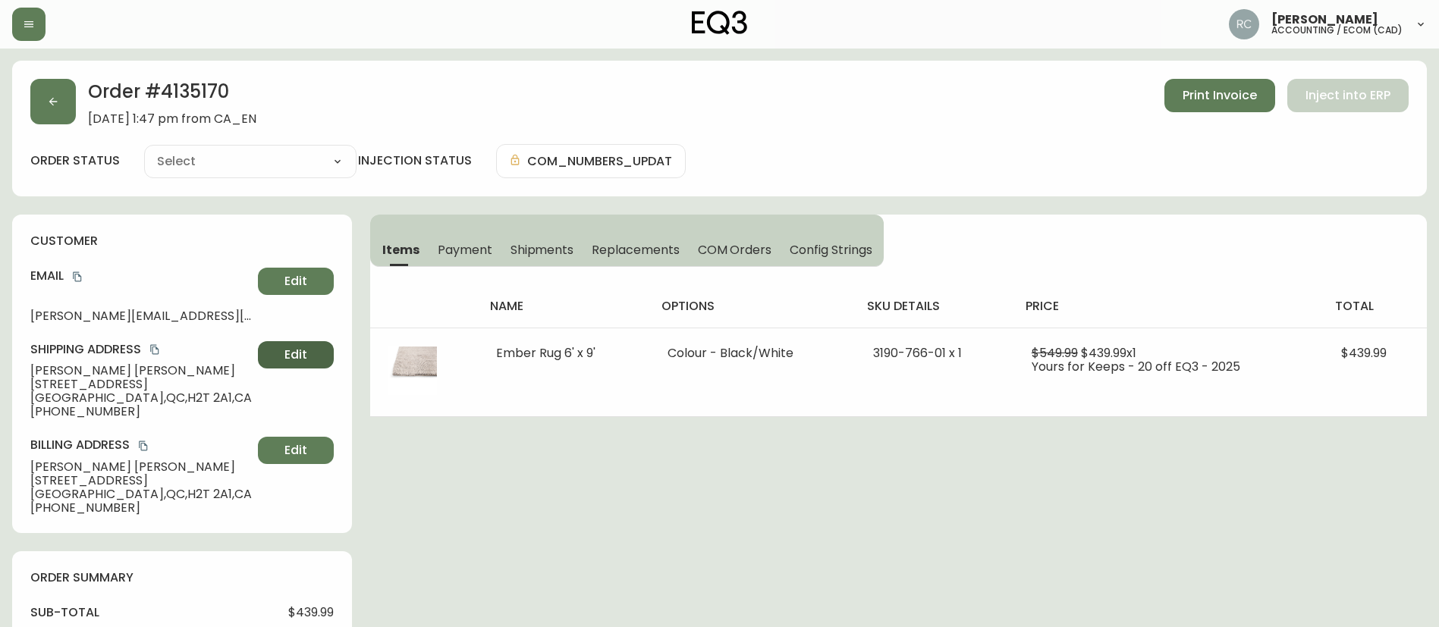
type input "Fully Shipped"
select select "FULLY_SHIPPED"
click at [308, 348] on button "Edit" at bounding box center [296, 354] width 76 height 27
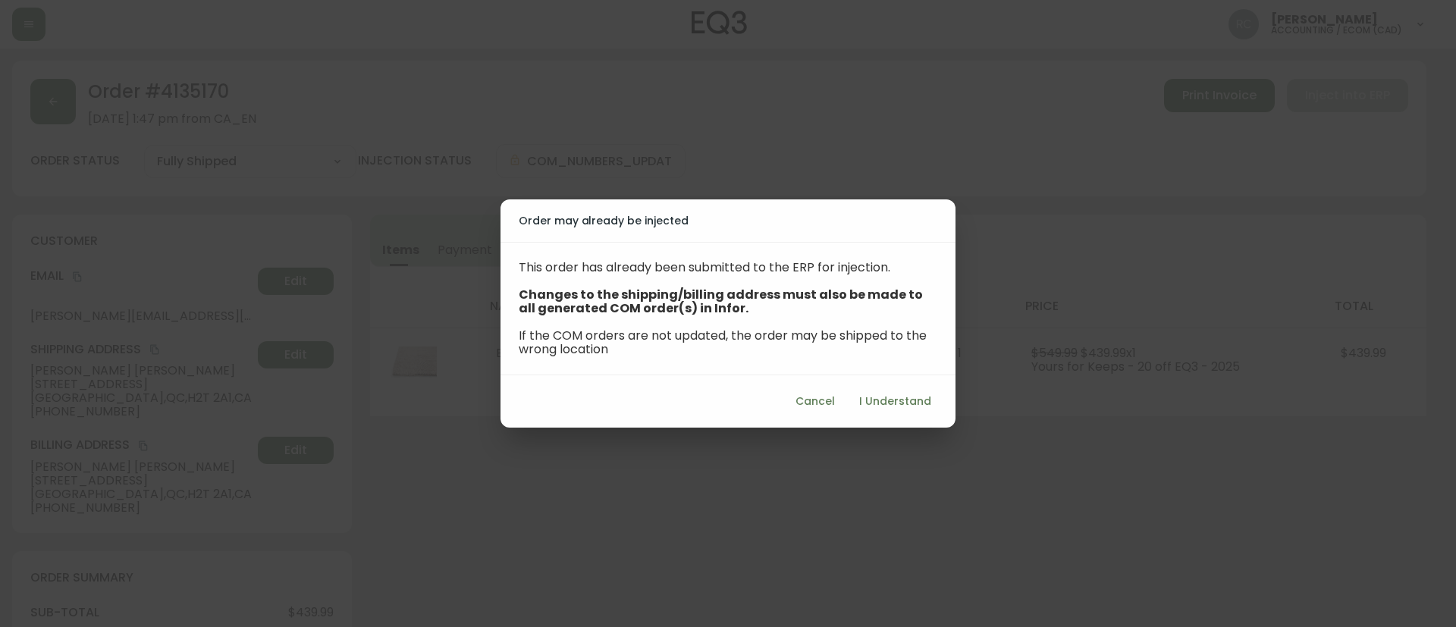
click at [894, 403] on span "I Understand" at bounding box center [895, 401] width 72 height 19
select select "QC"
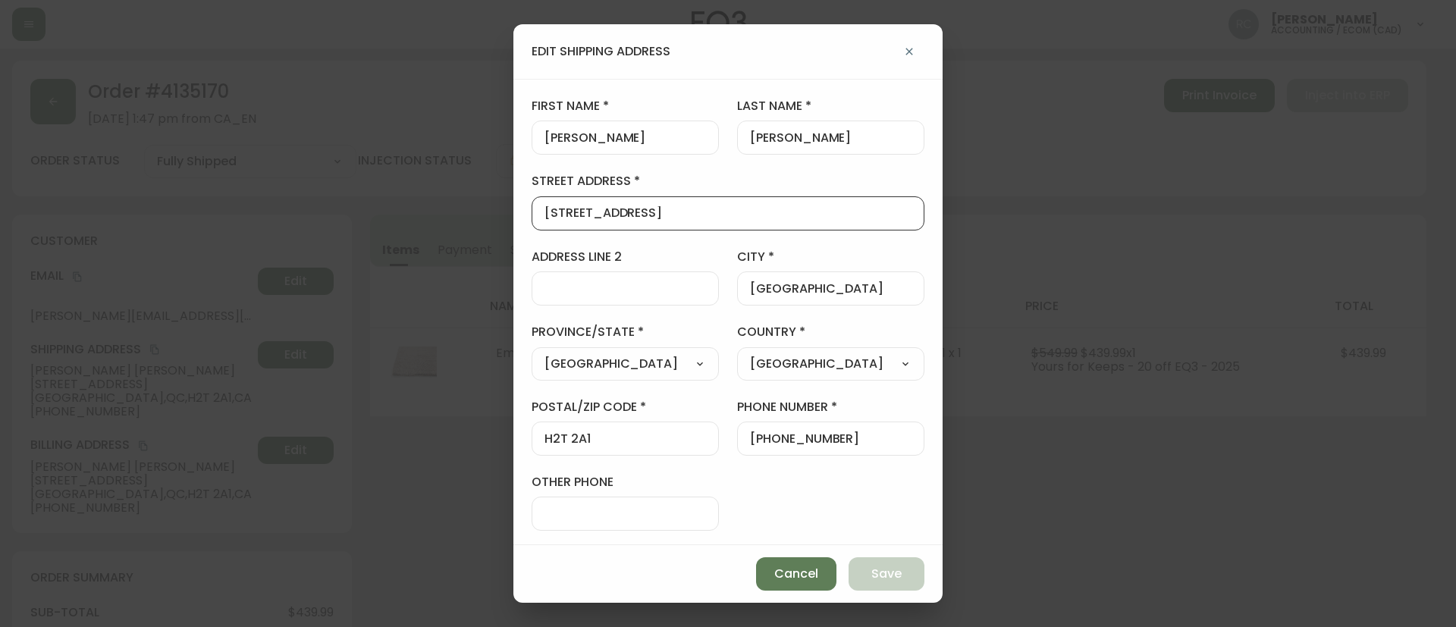
click at [667, 213] on input "[STREET_ADDRESS]" at bounding box center [728, 213] width 367 height 14
paste input "206"
click at [873, 566] on span "Save" at bounding box center [886, 574] width 30 height 17
type input "[STREET_ADDRESS]"
